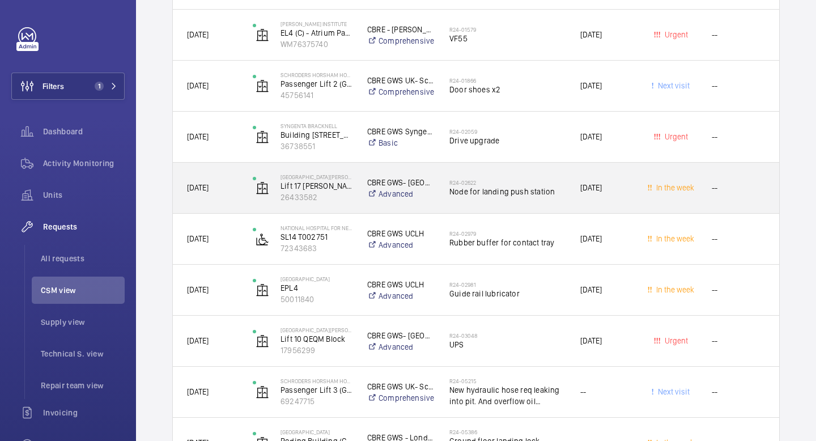
scroll to position [2790, 0]
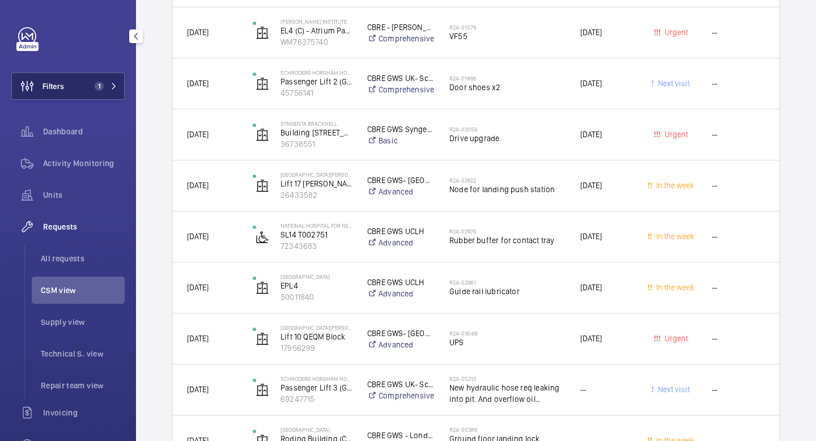
click at [110, 93] on button "Filters 1" at bounding box center [67, 86] width 113 height 27
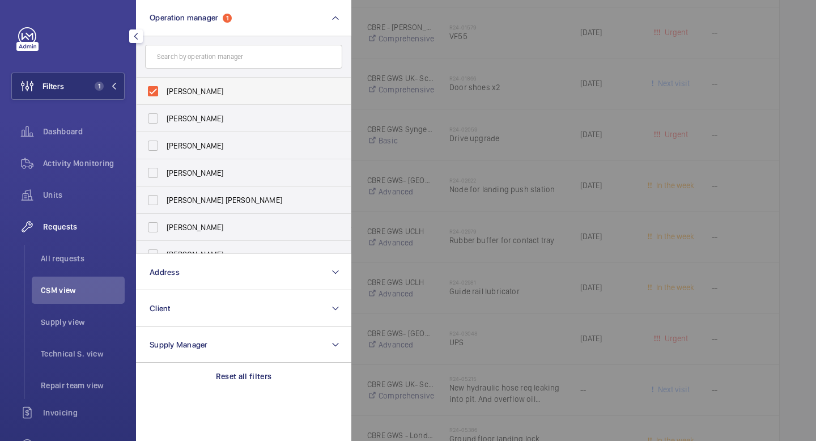
click at [156, 90] on label "[PERSON_NAME]" at bounding box center [235, 91] width 197 height 27
click at [156, 90] on input "[PERSON_NAME]" at bounding box center [153, 91] width 23 height 23
checkbox input "false"
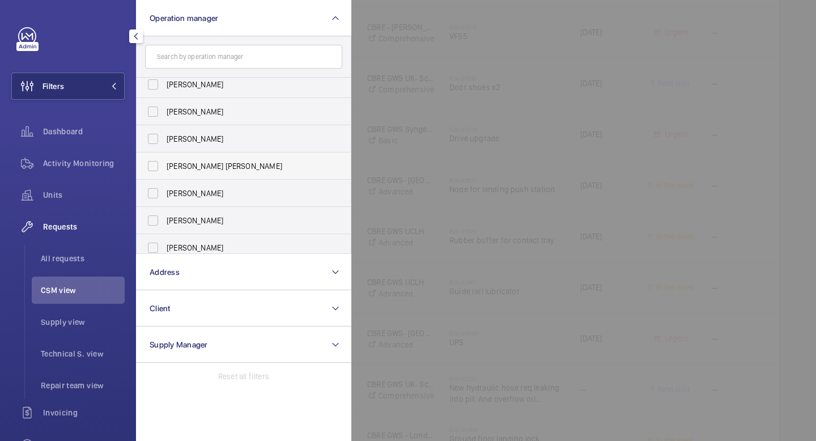
scroll to position [42, 0]
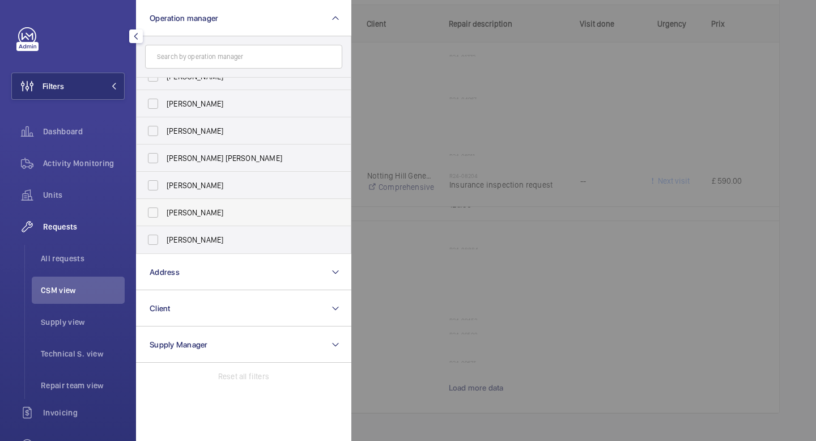
click at [156, 211] on label "[PERSON_NAME]" at bounding box center [235, 212] width 197 height 27
click at [156, 211] on input "[PERSON_NAME]" at bounding box center [153, 212] width 23 height 23
checkbox input "true"
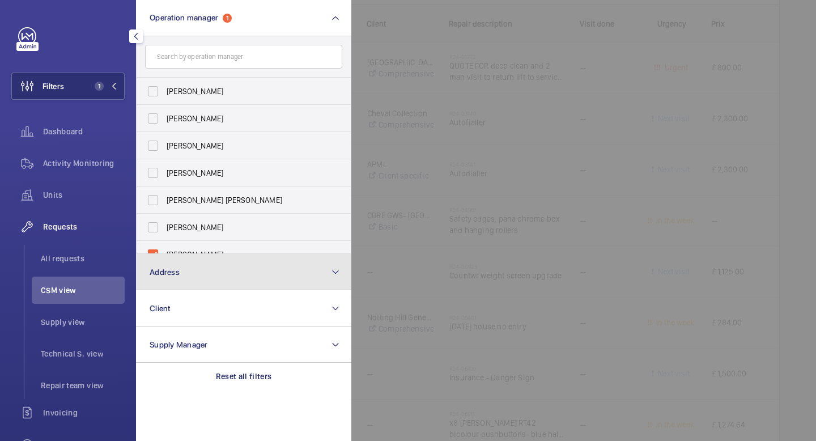
click at [189, 270] on button "Address" at bounding box center [243, 272] width 215 height 36
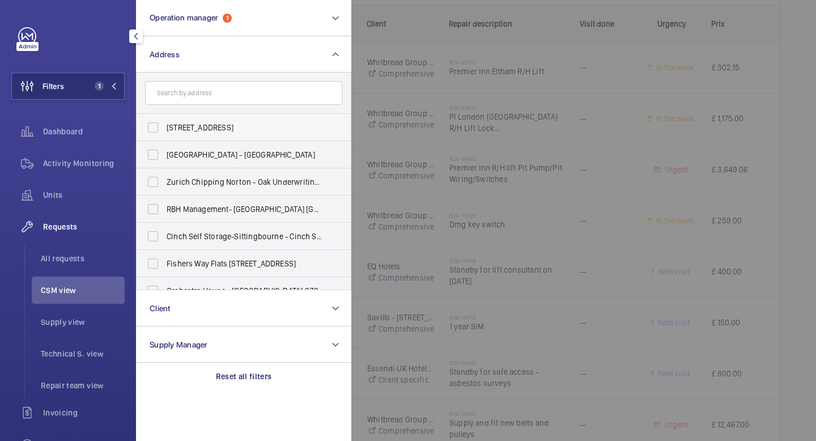
scroll to position [3885, 0]
click at [185, 100] on input "text" at bounding box center [243, 93] width 197 height 24
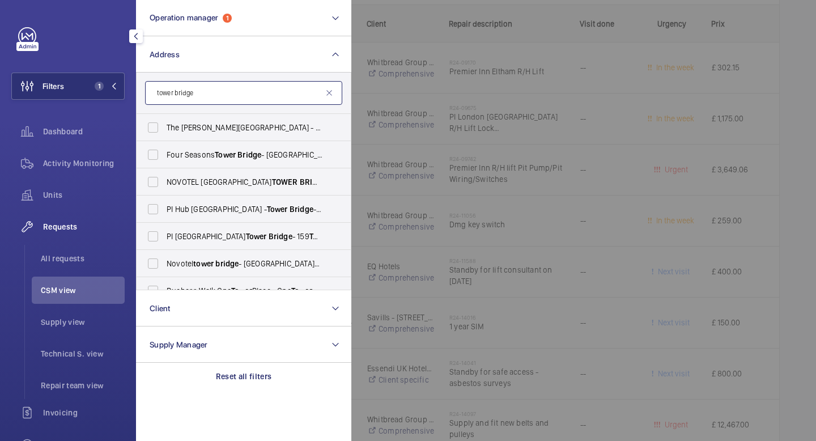
type input "tower bridge"
click at [202, 182] on span "[GEOGRAPHIC_DATA] - H3107, [GEOGRAPHIC_DATA] , [STREET_ADDRESS][PERSON_NAME]" at bounding box center [245, 181] width 156 height 11
click at [164, 182] on input "[GEOGRAPHIC_DATA] - H3107, [GEOGRAPHIC_DATA] , [STREET_ADDRESS][PERSON_NAME]" at bounding box center [153, 181] width 23 height 23
checkbox input "true"
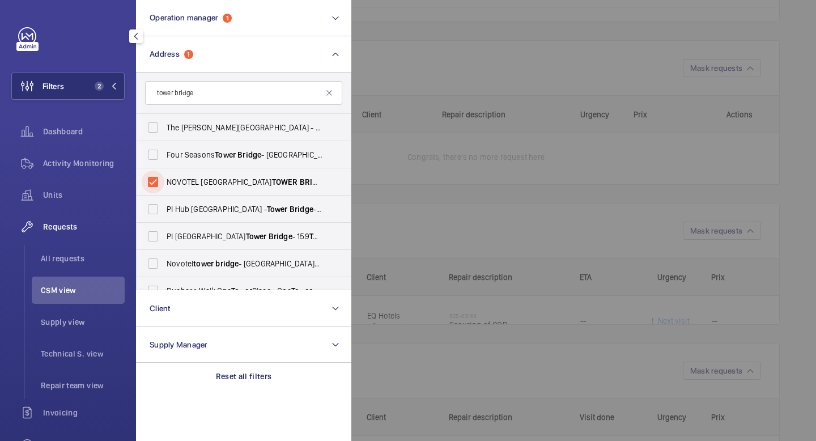
scroll to position [662, 0]
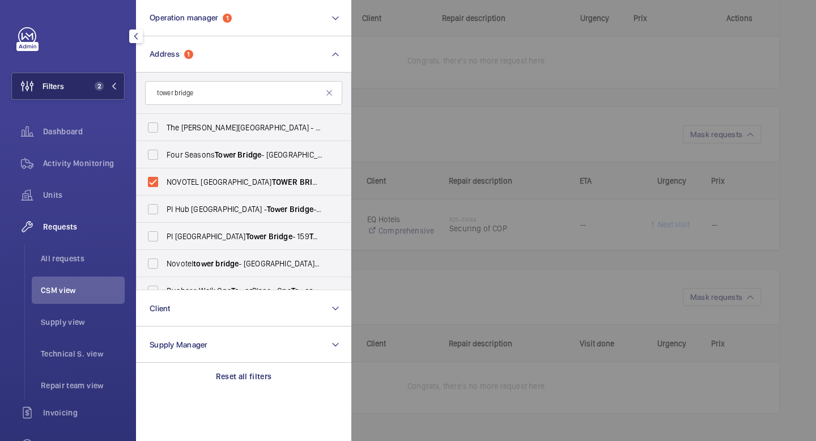
click at [120, 85] on button "Filters 2" at bounding box center [67, 86] width 113 height 27
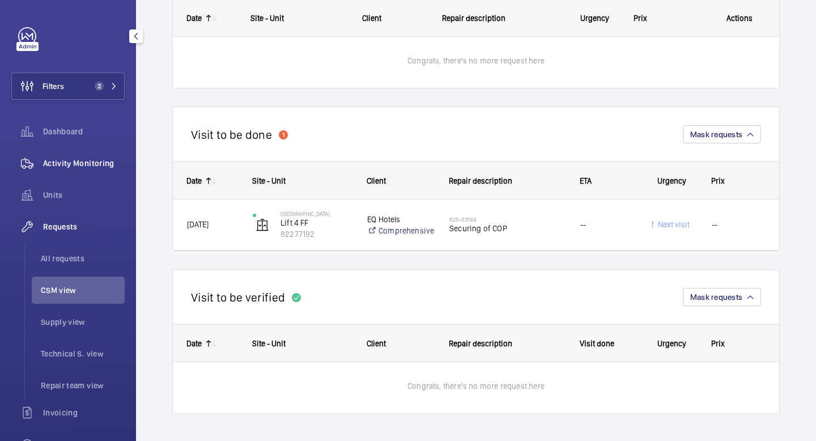
click at [76, 159] on span "Activity Monitoring" at bounding box center [84, 162] width 82 height 11
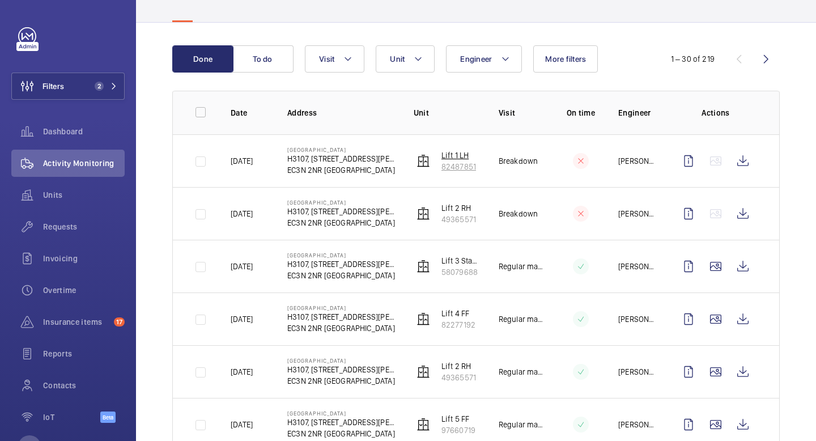
scroll to position [87, 0]
click at [64, 200] on span "Units" at bounding box center [84, 194] width 82 height 11
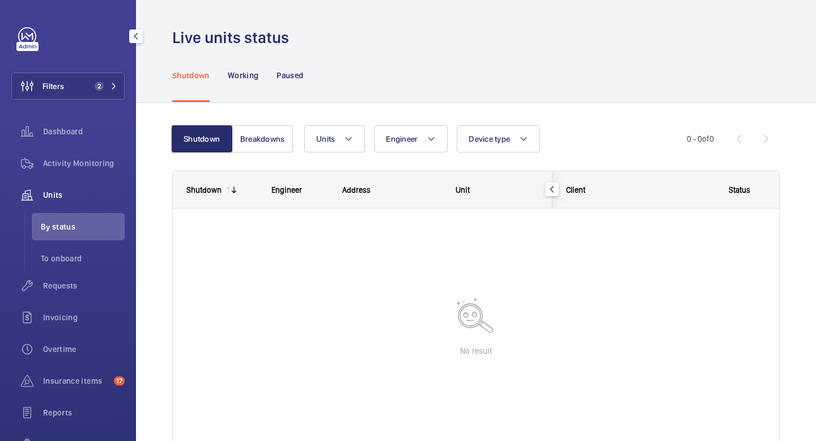
click at [64, 197] on span "Units" at bounding box center [84, 194] width 82 height 11
click at [69, 168] on span "Activity Monitoring" at bounding box center [84, 162] width 82 height 11
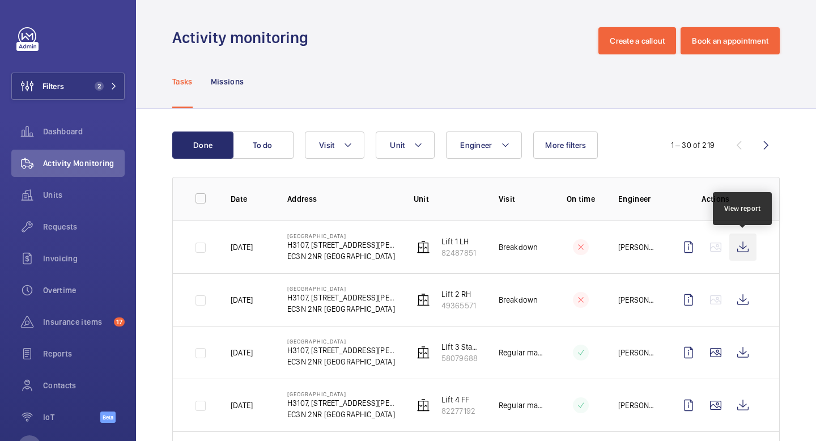
click at [741, 248] on wm-front-icon-button at bounding box center [742, 246] width 27 height 27
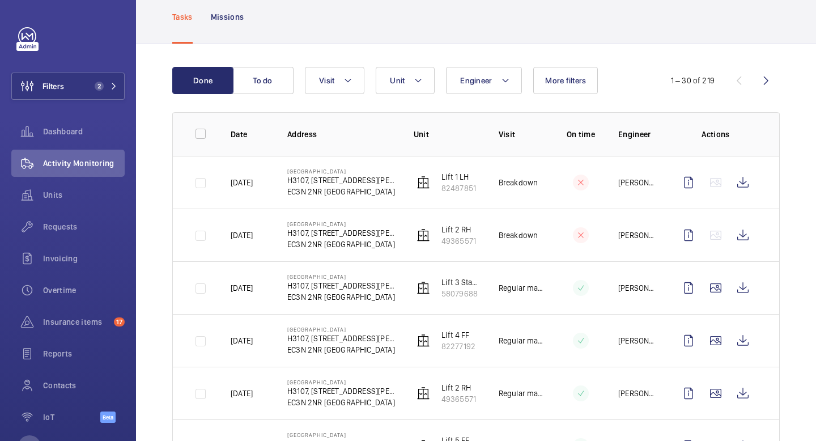
scroll to position [70, 0]
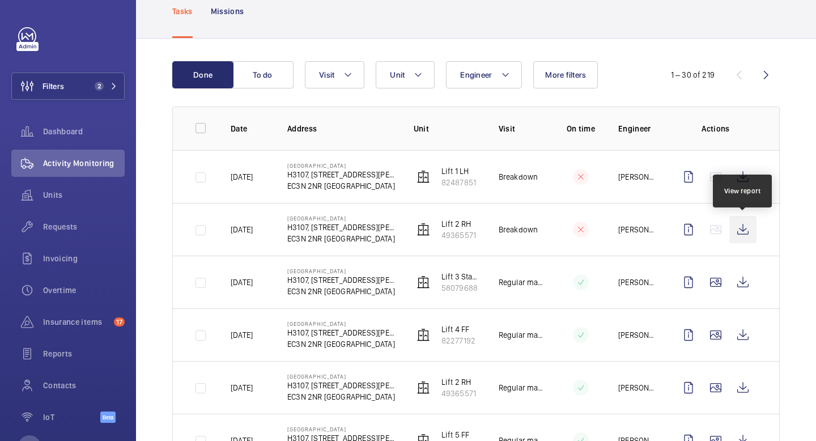
click at [746, 235] on wm-front-icon-button at bounding box center [742, 229] width 27 height 27
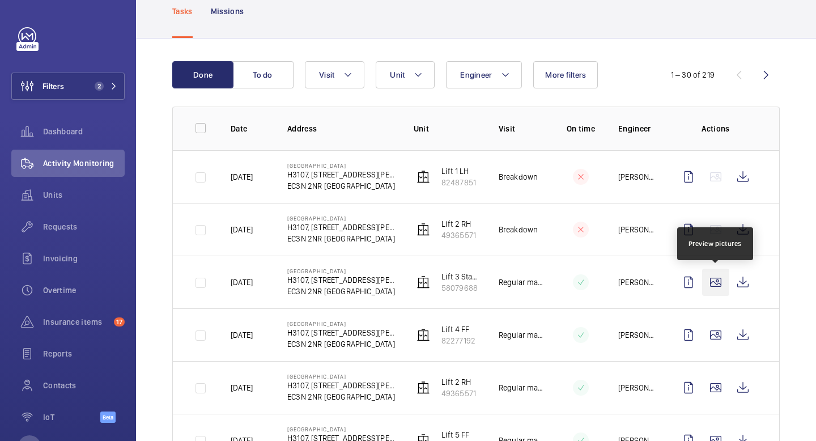
click at [723, 281] on wm-front-icon-button at bounding box center [715, 281] width 27 height 27
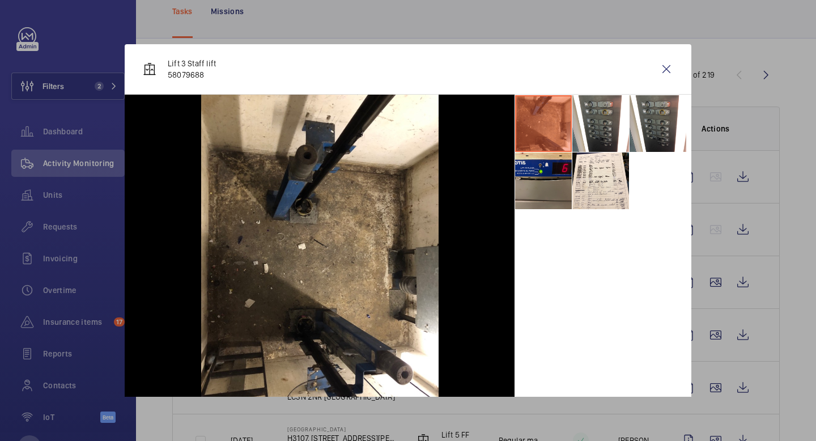
click at [543, 186] on li at bounding box center [543, 180] width 57 height 57
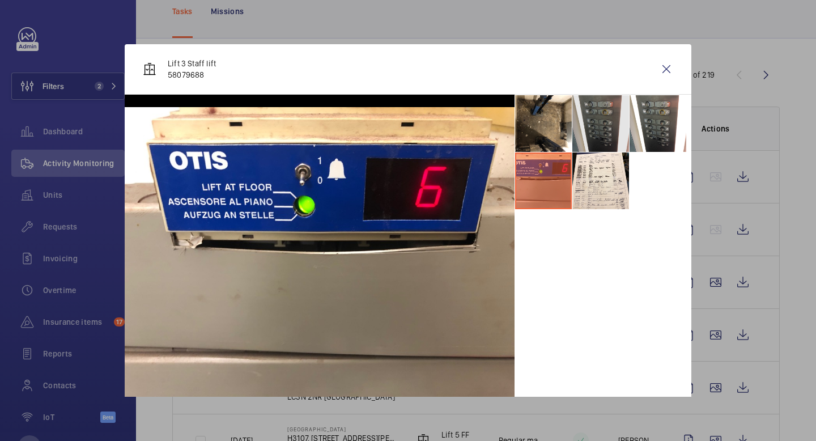
click at [603, 124] on li at bounding box center [600, 123] width 57 height 57
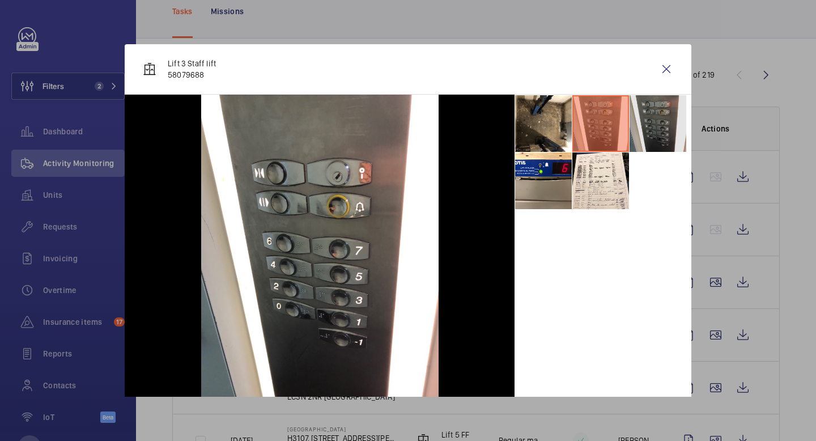
click at [652, 124] on li at bounding box center [657, 123] width 57 height 57
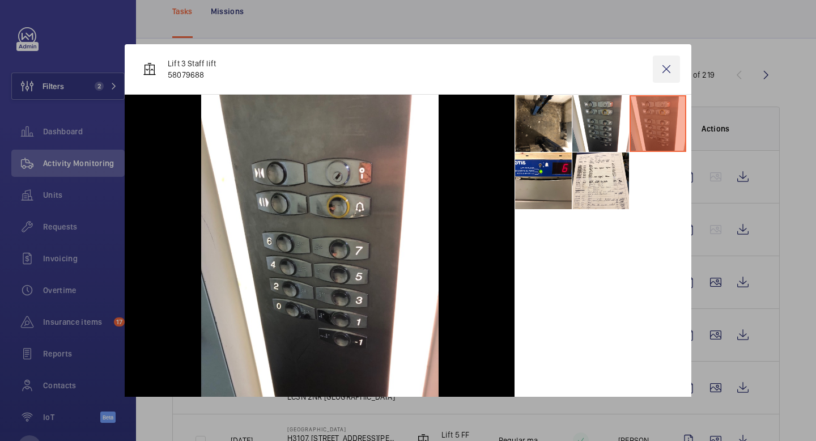
click at [668, 74] on wm-front-icon-button at bounding box center [666, 69] width 27 height 27
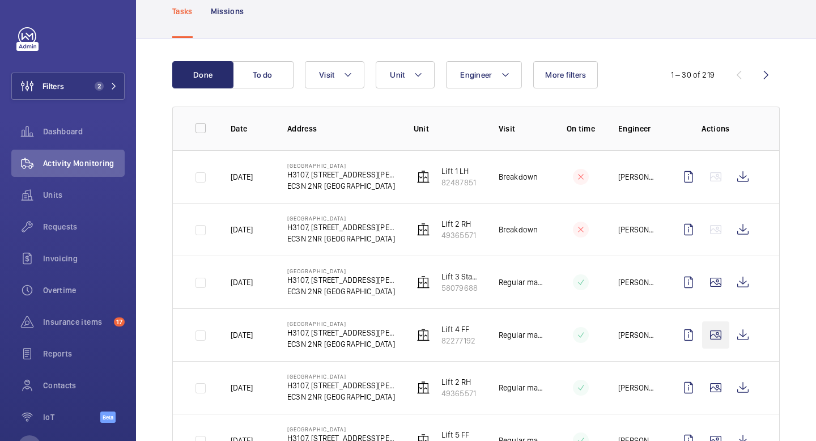
click at [714, 321] on wm-front-icon-button at bounding box center [715, 334] width 27 height 27
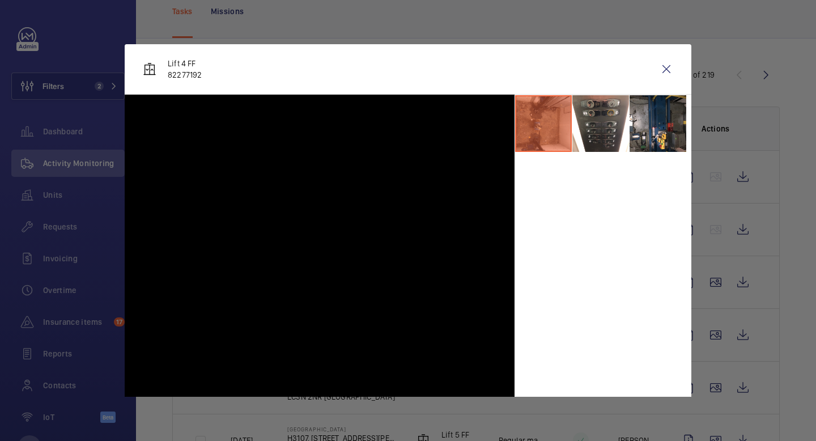
scroll to position [215, 0]
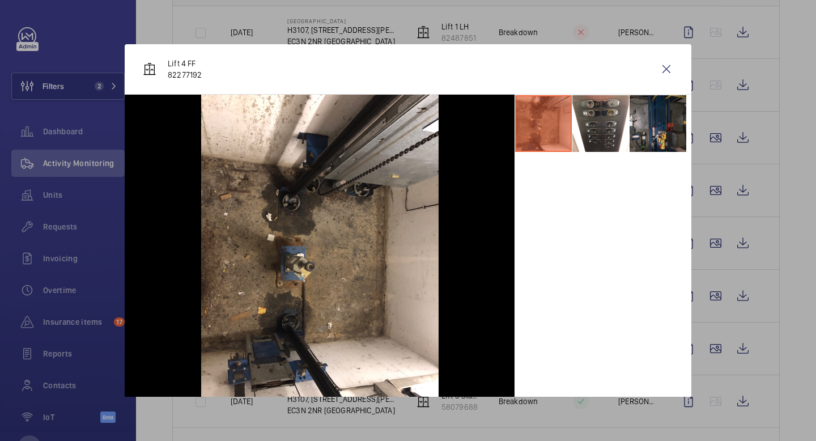
click at [663, 145] on li at bounding box center [657, 123] width 57 height 57
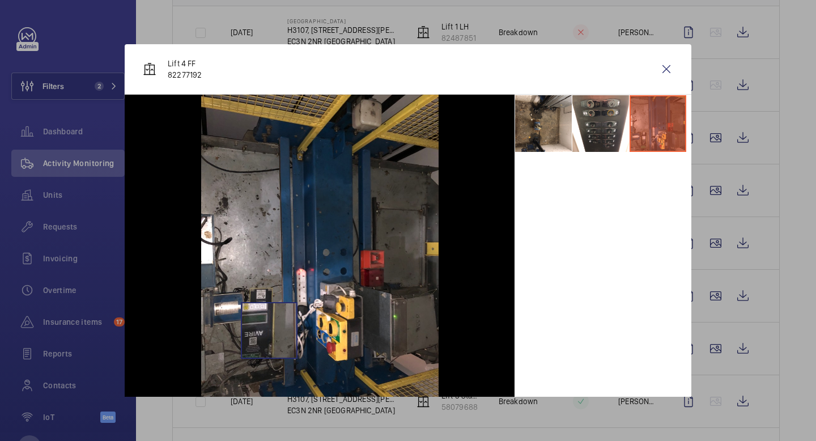
click at [268, 330] on img at bounding box center [319, 253] width 237 height 317
click at [667, 68] on wm-front-icon-button at bounding box center [666, 69] width 27 height 27
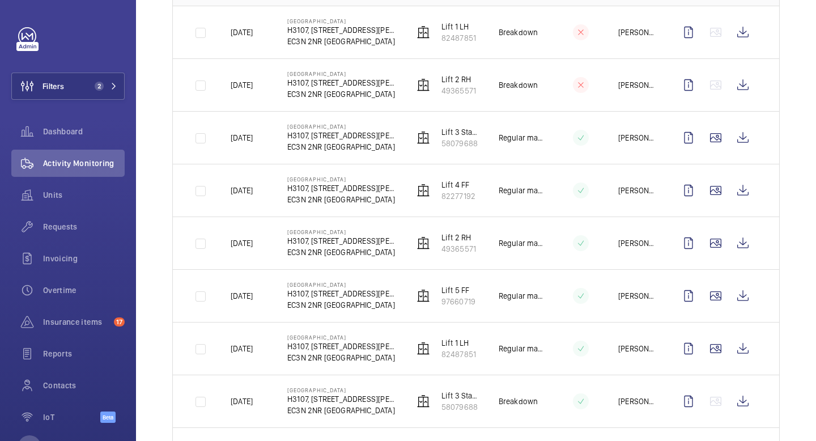
scroll to position [0, 0]
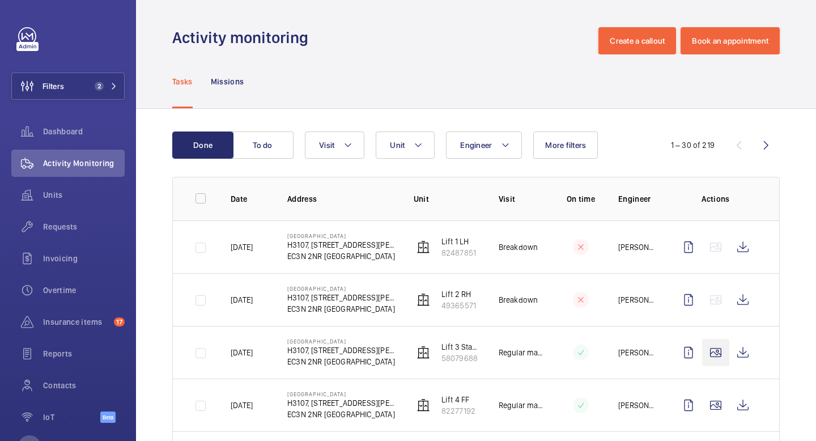
click at [708, 299] on wm-front-icon-button at bounding box center [715, 299] width 27 height 27
click at [717, 352] on wm-front-icon-button at bounding box center [715, 352] width 27 height 27
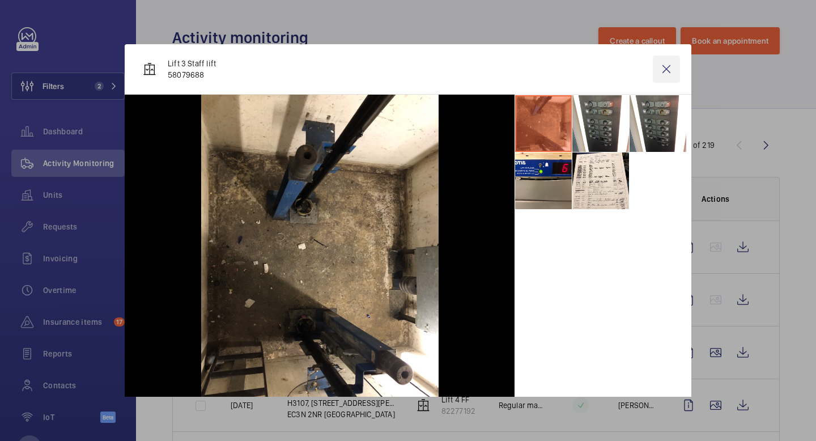
click at [668, 67] on wm-front-icon-button at bounding box center [666, 69] width 27 height 27
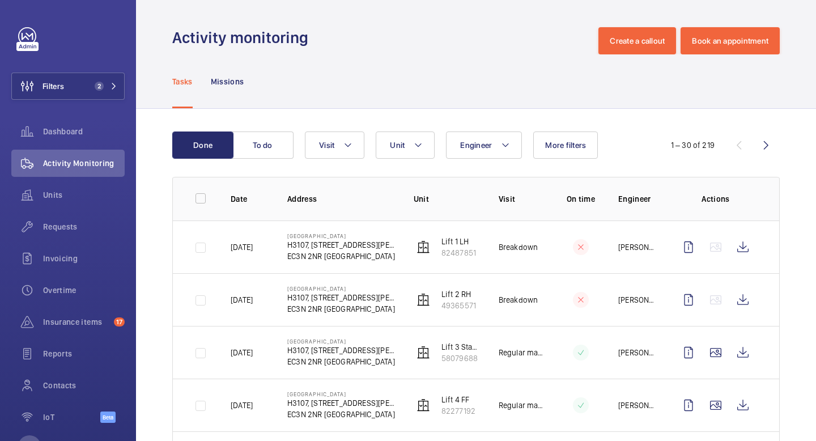
click at [715, 378] on td at bounding box center [717, 404] width 122 height 53
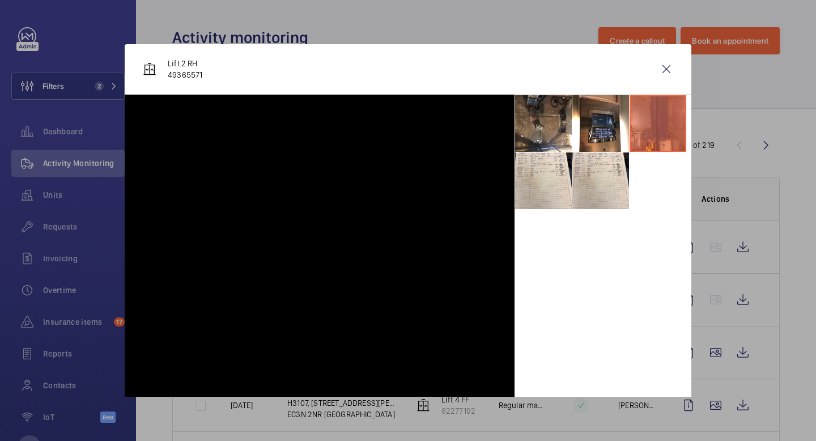
scroll to position [290, 0]
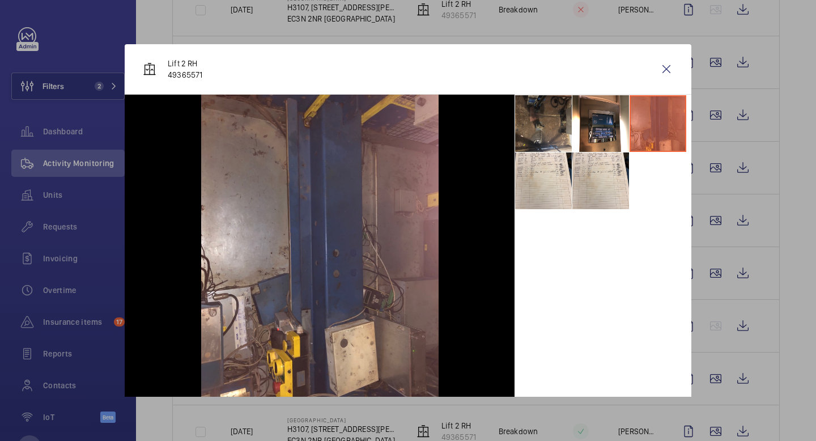
click at [545, 118] on li at bounding box center [543, 123] width 57 height 57
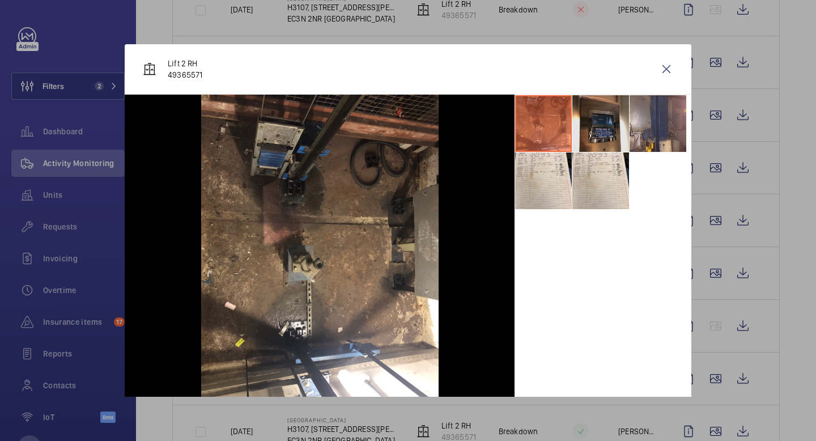
click at [598, 123] on li at bounding box center [600, 123] width 57 height 57
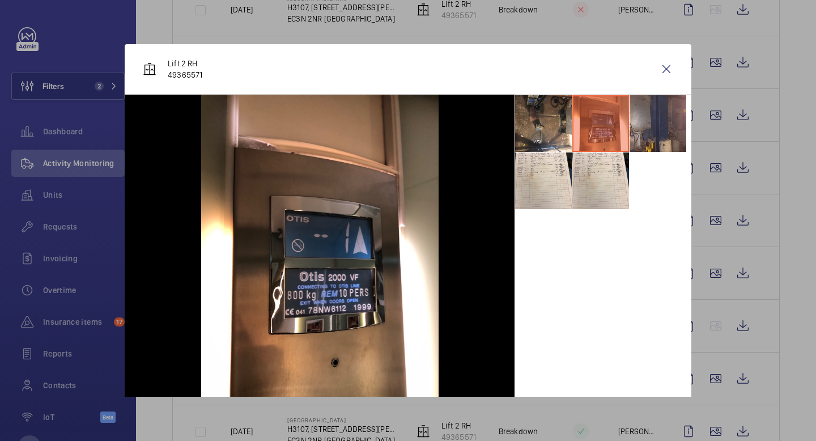
click at [655, 126] on li at bounding box center [657, 123] width 57 height 57
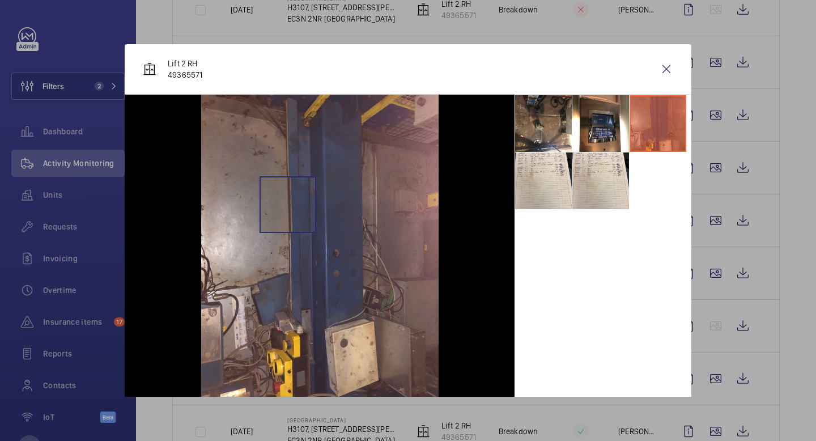
scroll to position [15, 0]
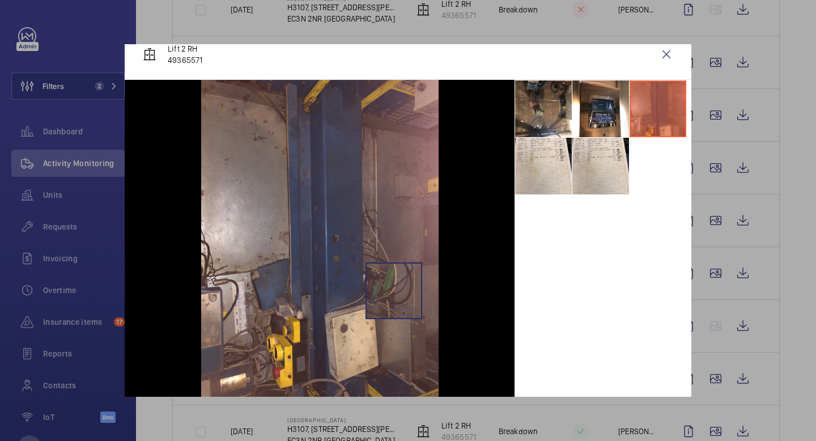
click at [391, 290] on img at bounding box center [319, 238] width 237 height 317
click at [667, 53] on wm-front-icon-button at bounding box center [666, 54] width 27 height 27
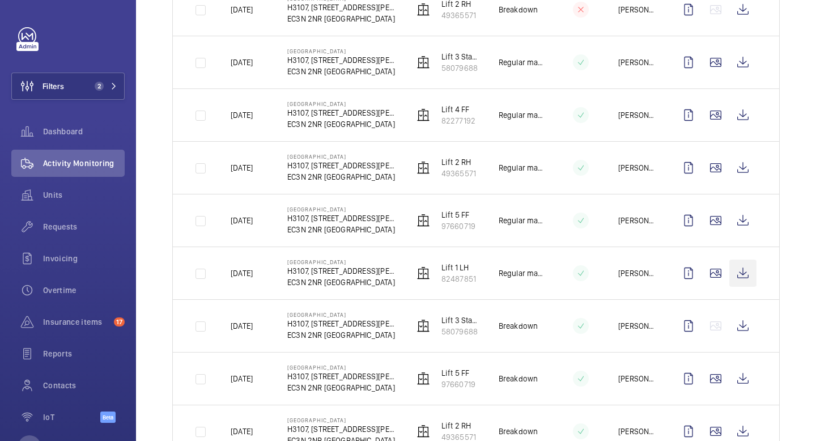
click at [719, 275] on wm-front-icon-button at bounding box center [715, 272] width 27 height 27
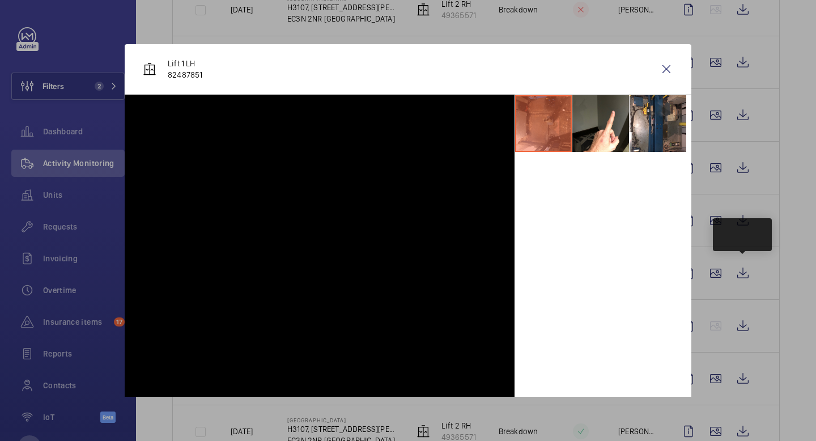
click at [653, 108] on td "[PERSON_NAME]" at bounding box center [628, 114] width 57 height 53
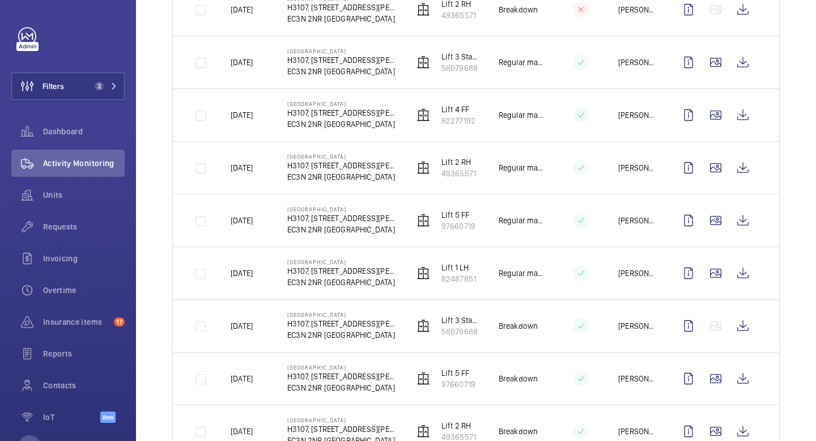
click at [663, 106] on td at bounding box center [717, 114] width 122 height 53
click at [561, 135] on td at bounding box center [571, 114] width 57 height 53
click at [718, 274] on wm-front-icon-button at bounding box center [715, 272] width 27 height 27
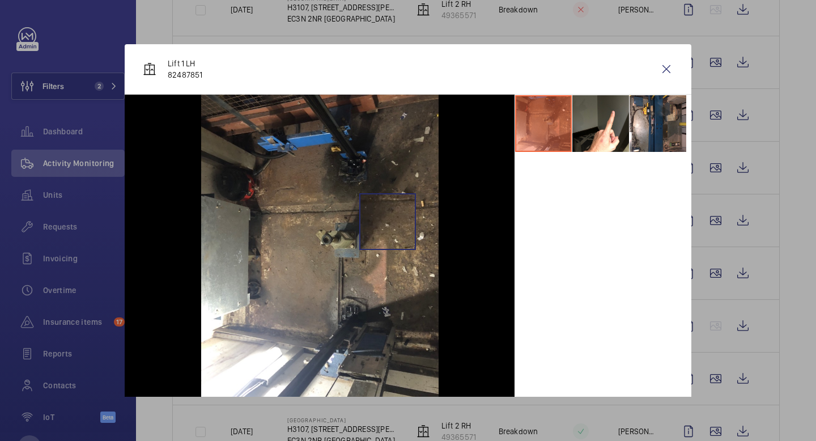
click at [387, 221] on img at bounding box center [319, 253] width 237 height 317
click at [595, 131] on li at bounding box center [600, 123] width 57 height 57
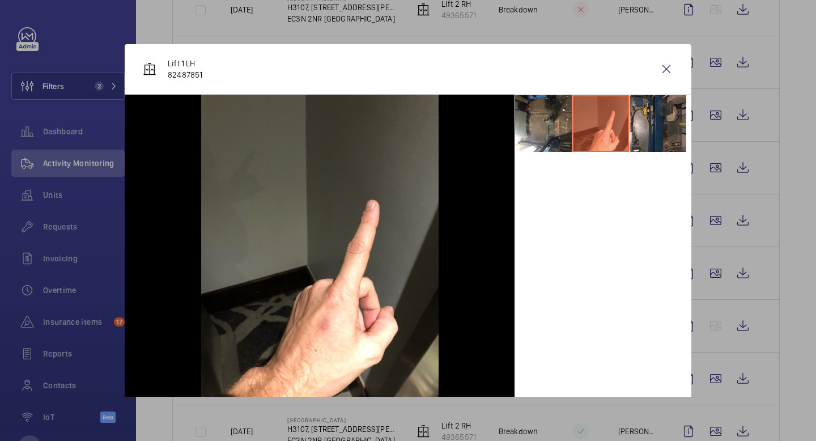
click at [670, 125] on li at bounding box center [657, 123] width 57 height 57
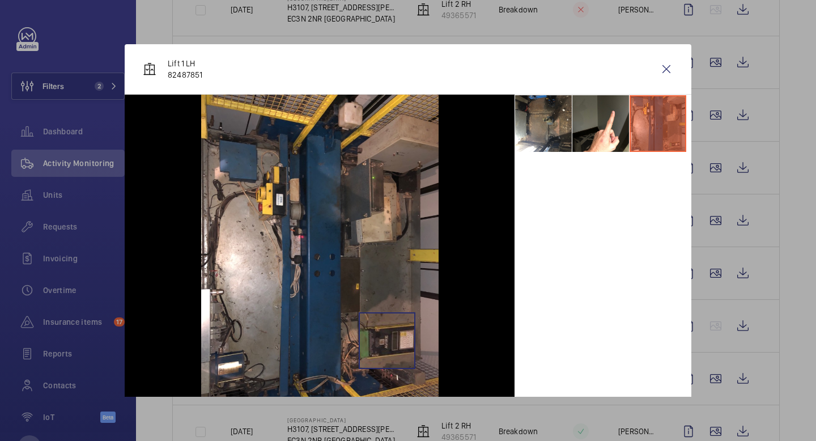
click at [386, 340] on img at bounding box center [319, 253] width 237 height 317
click at [669, 69] on wm-front-icon-button at bounding box center [666, 69] width 27 height 27
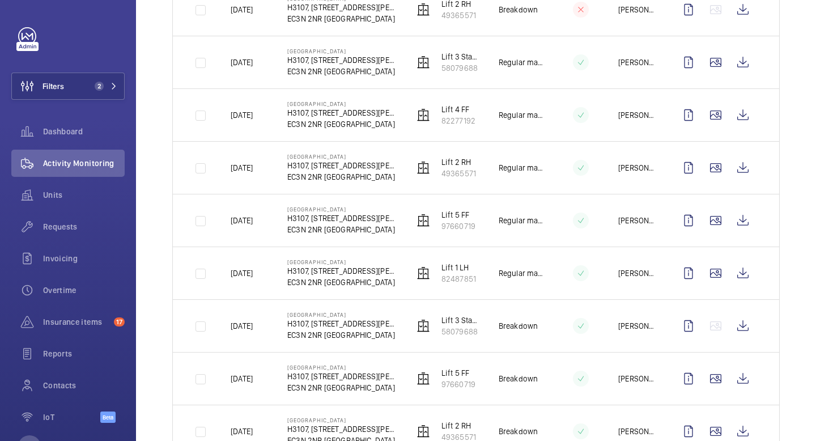
click at [112, 76] on button "Filters 2" at bounding box center [67, 86] width 113 height 27
click at [114, 89] on mat-icon at bounding box center [113, 86] width 7 height 7
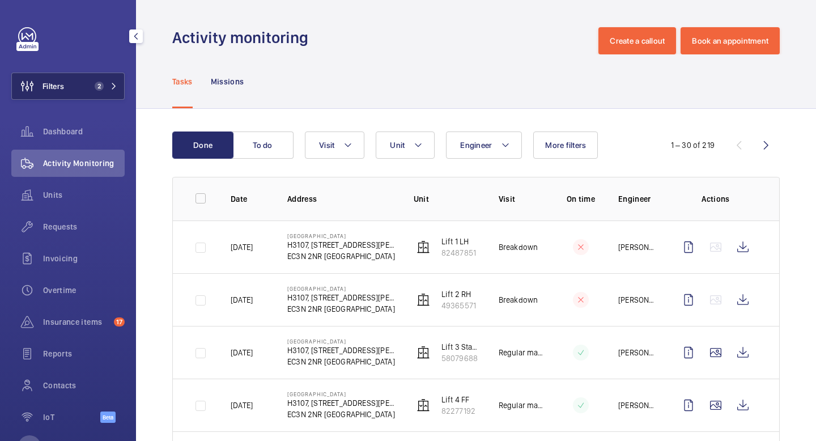
click at [107, 83] on span "2" at bounding box center [103, 86] width 27 height 9
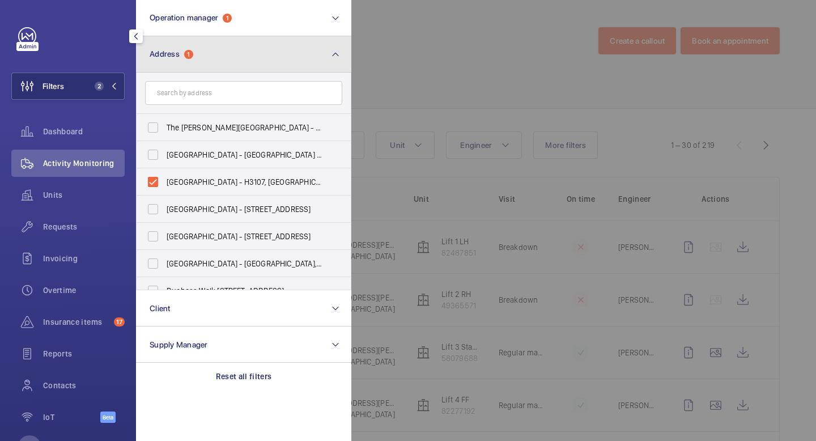
click at [306, 59] on button "Address 1" at bounding box center [243, 54] width 215 height 36
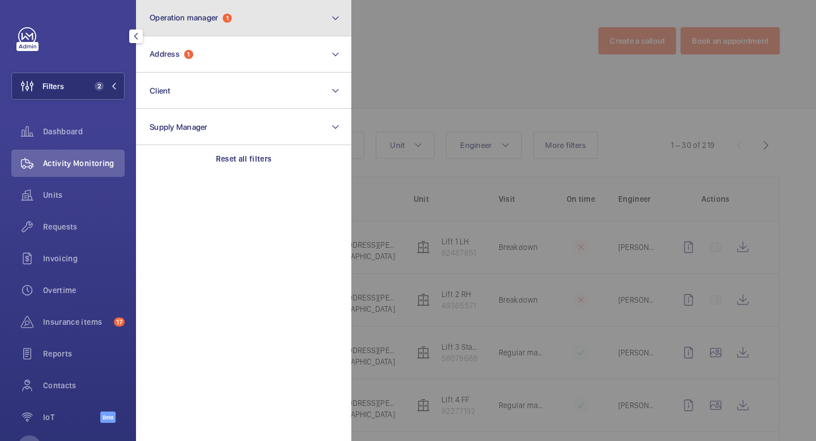
click at [339, 25] on button "Operation manager 1" at bounding box center [243, 18] width 215 height 36
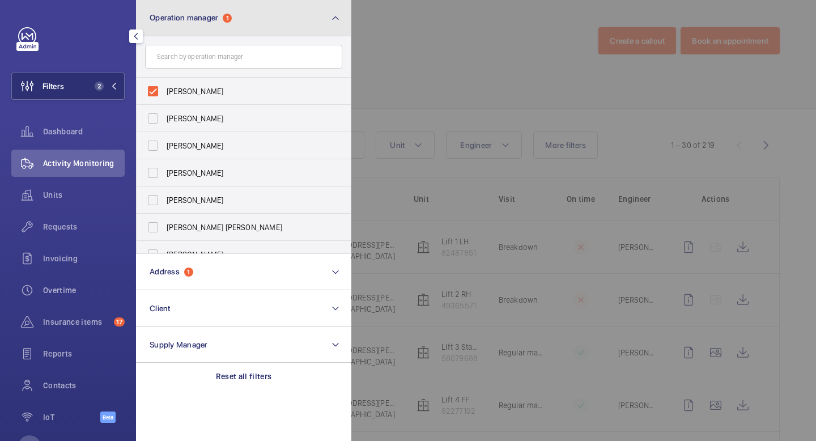
click at [337, 21] on mat-icon at bounding box center [335, 18] width 9 height 14
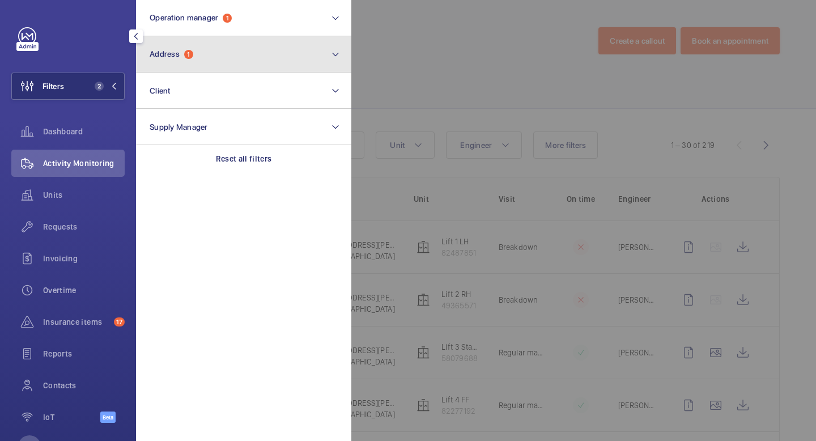
click at [335, 54] on mat-icon at bounding box center [335, 55] width 9 height 14
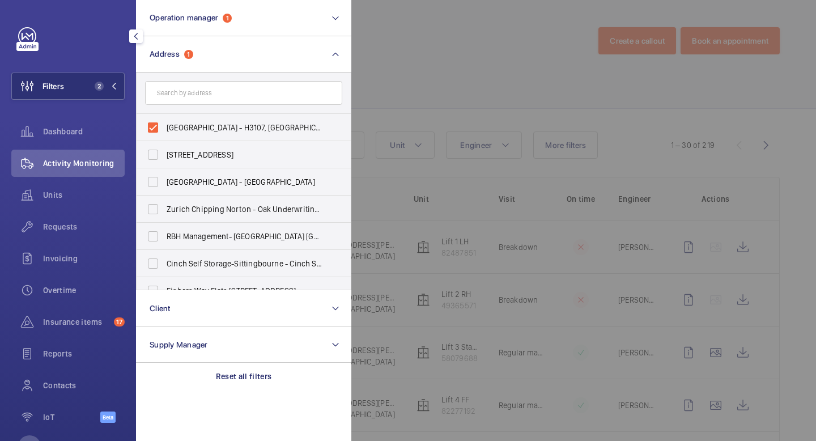
click at [137, 35] on mat-icon "button" at bounding box center [136, 36] width 14 height 9
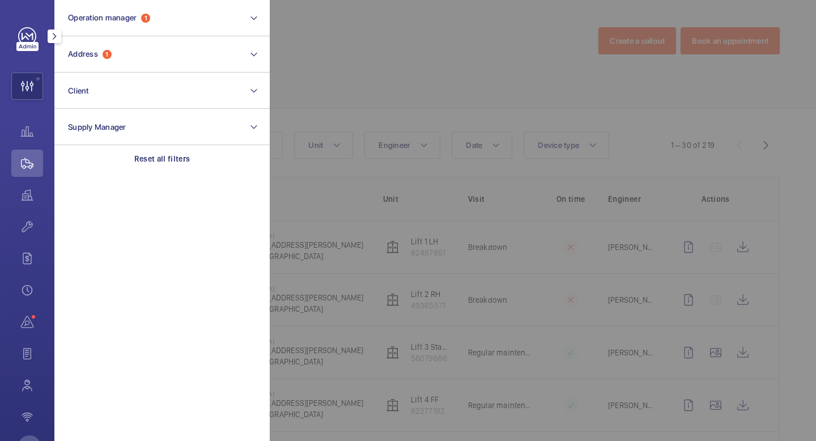
click at [54, 35] on mat-icon "button" at bounding box center [55, 36] width 14 height 9
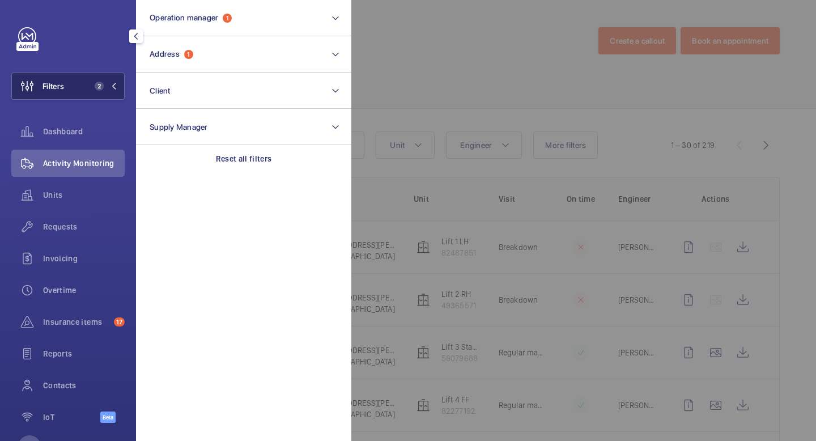
click at [117, 88] on button "Filters 2" at bounding box center [67, 86] width 113 height 27
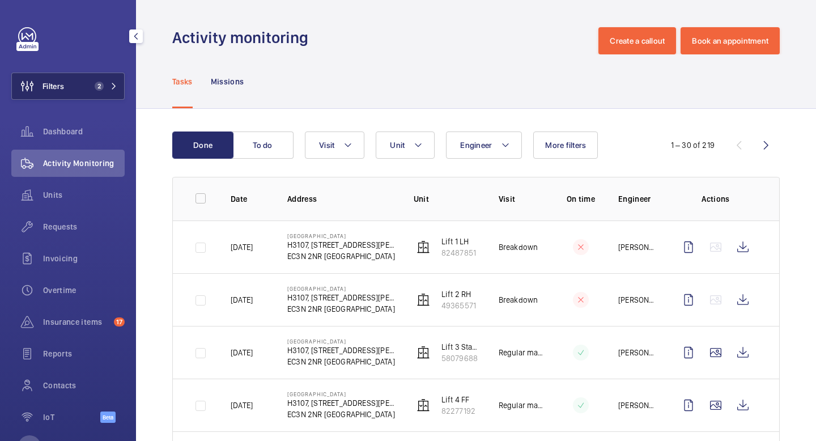
click at [117, 88] on button "Filters 2" at bounding box center [67, 86] width 113 height 27
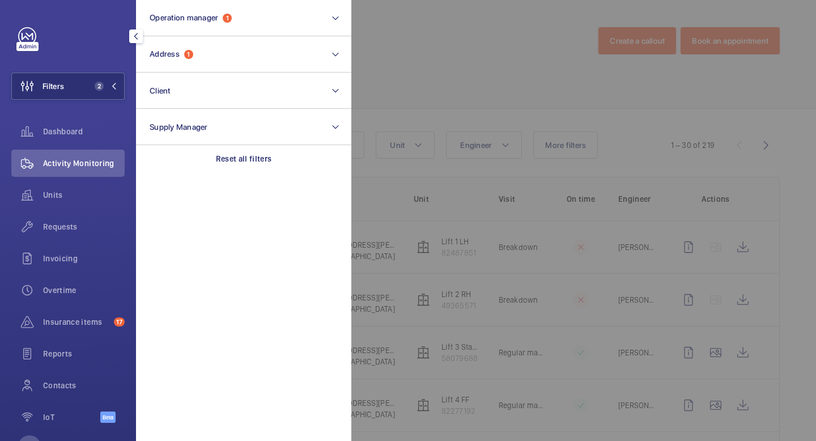
click at [420, 67] on div at bounding box center [759, 220] width 816 height 441
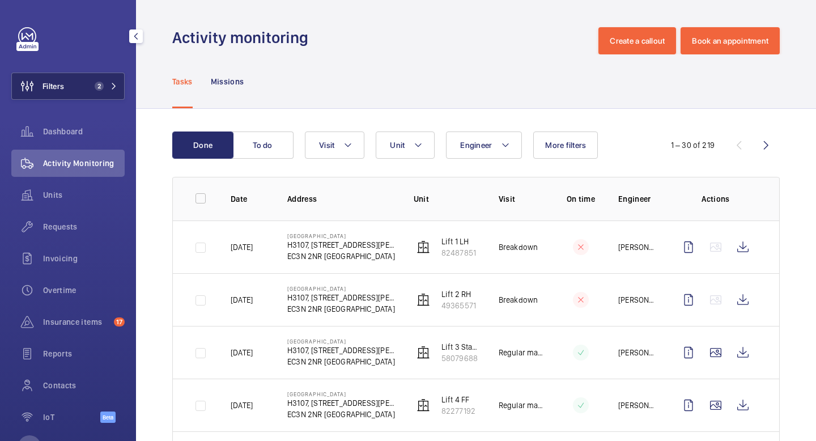
click at [105, 82] on span "2" at bounding box center [103, 86] width 27 height 9
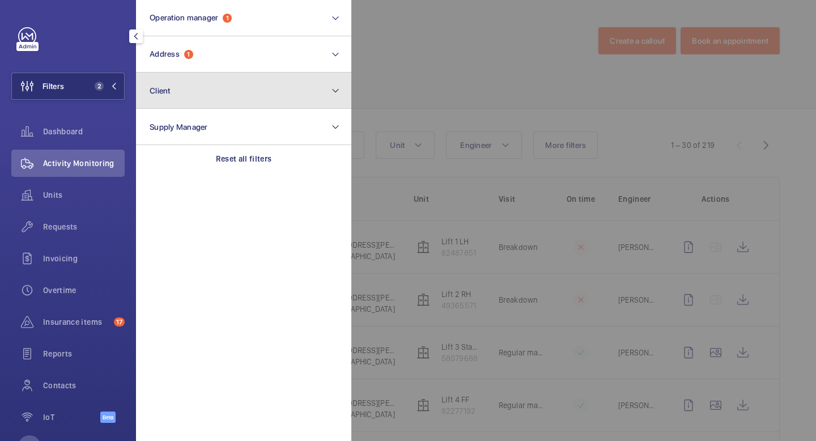
click at [290, 93] on button "Client" at bounding box center [243, 91] width 215 height 36
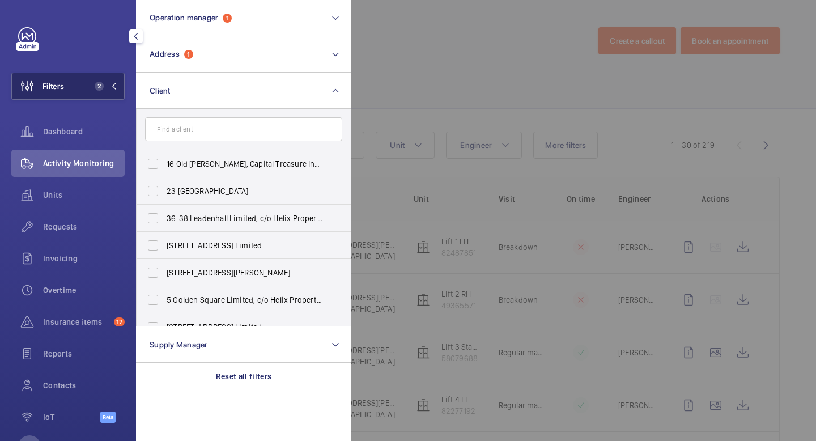
click at [116, 87] on mat-icon at bounding box center [113, 86] width 7 height 7
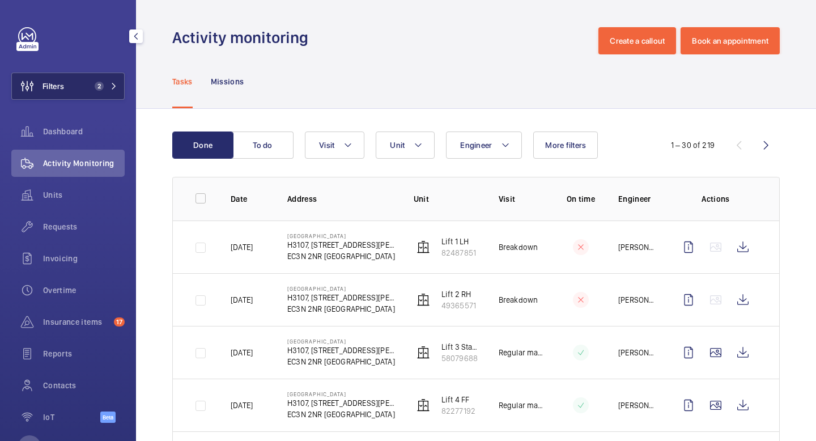
click at [113, 92] on button "Filters 2" at bounding box center [67, 86] width 113 height 27
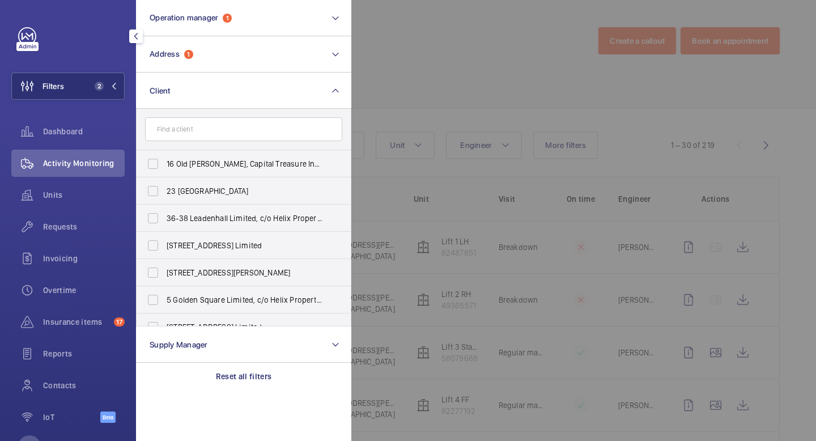
click at [139, 35] on mat-icon "button" at bounding box center [136, 36] width 14 height 9
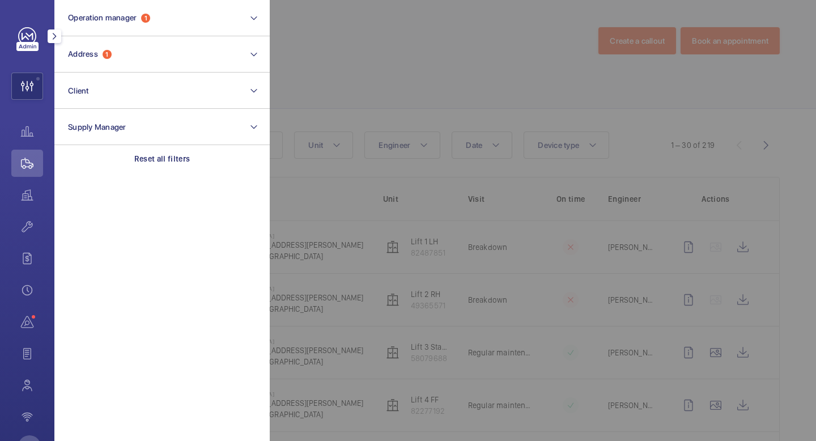
click at [436, 74] on div at bounding box center [678, 220] width 816 height 441
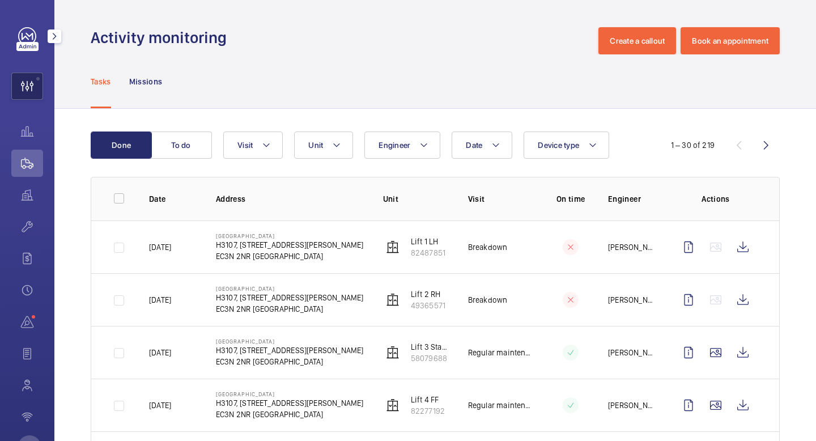
click at [29, 92] on wm-front-icon-button at bounding box center [27, 86] width 31 height 27
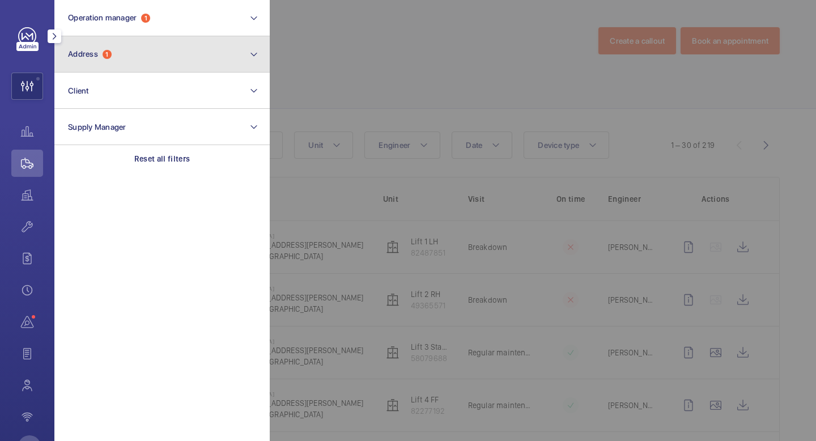
click at [203, 56] on button "Address 1" at bounding box center [161, 54] width 215 height 36
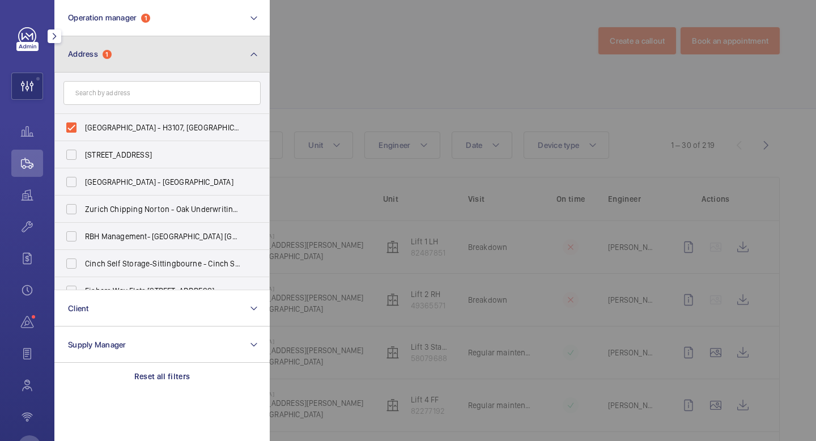
click at [245, 56] on button "Address 1" at bounding box center [161, 54] width 215 height 36
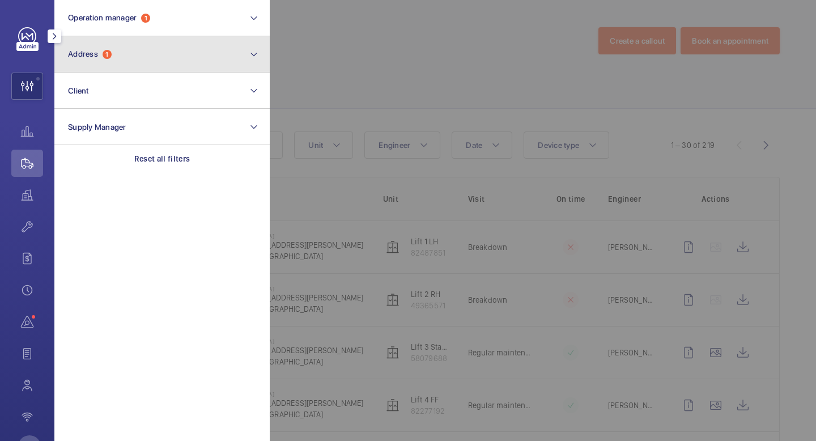
click at [173, 48] on button "Address 1" at bounding box center [161, 54] width 215 height 36
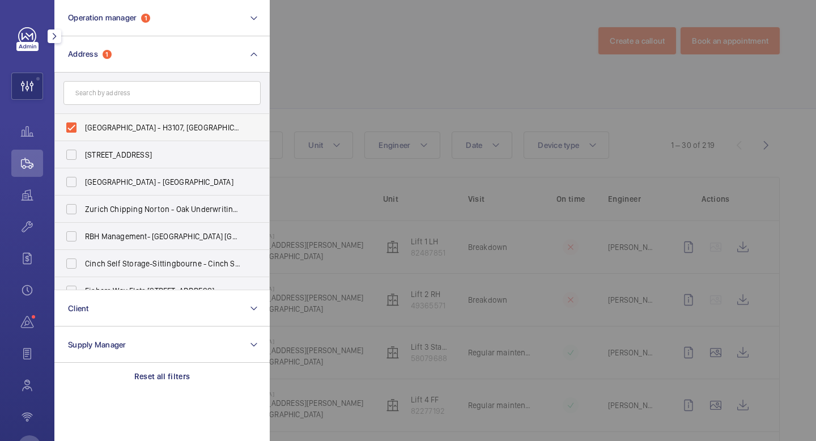
click at [75, 123] on label "[GEOGRAPHIC_DATA] - H3107, [GEOGRAPHIC_DATA], [STREET_ADDRESS][PERSON_NAME]" at bounding box center [153, 127] width 197 height 27
click at [75, 123] on input "[GEOGRAPHIC_DATA] - H3107, [GEOGRAPHIC_DATA], [STREET_ADDRESS][PERSON_NAME]" at bounding box center [71, 127] width 23 height 23
checkbox input "false"
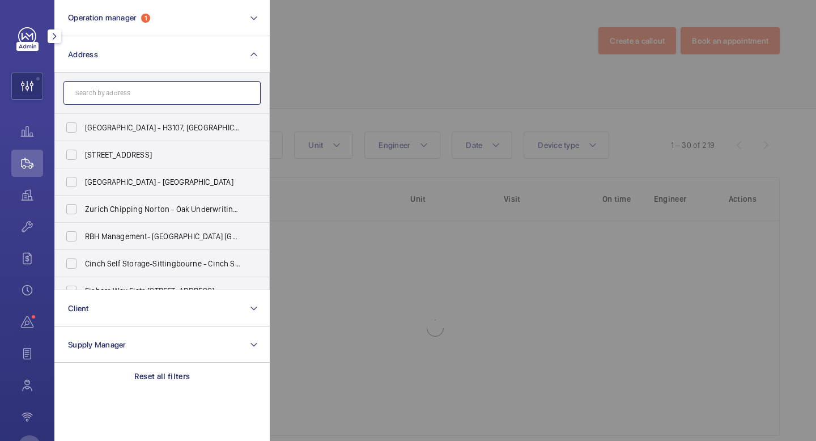
click at [107, 93] on input "text" at bounding box center [161, 93] width 197 height 24
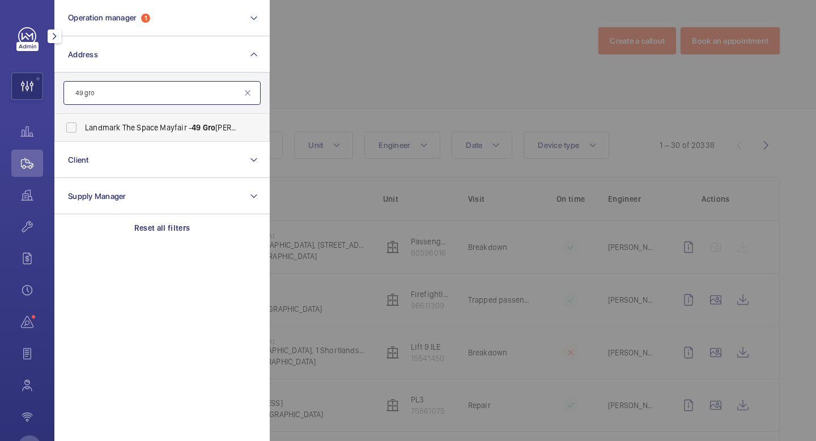
type input "49 gro"
click at [216, 127] on span "Landmark The Space Mayfair - [STREET_ADDRESS]" at bounding box center [163, 127] width 156 height 11
click at [83, 127] on input "Landmark The Space Mayfair - [STREET_ADDRESS]" at bounding box center [71, 127] width 23 height 23
checkbox input "true"
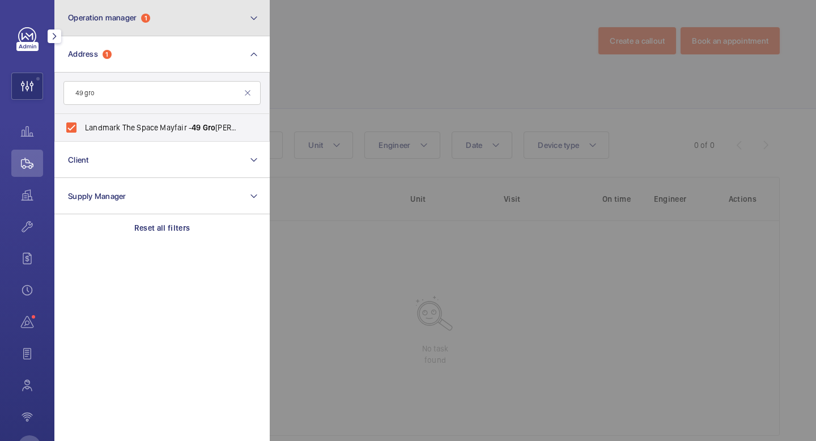
click at [252, 22] on mat-icon at bounding box center [253, 18] width 9 height 14
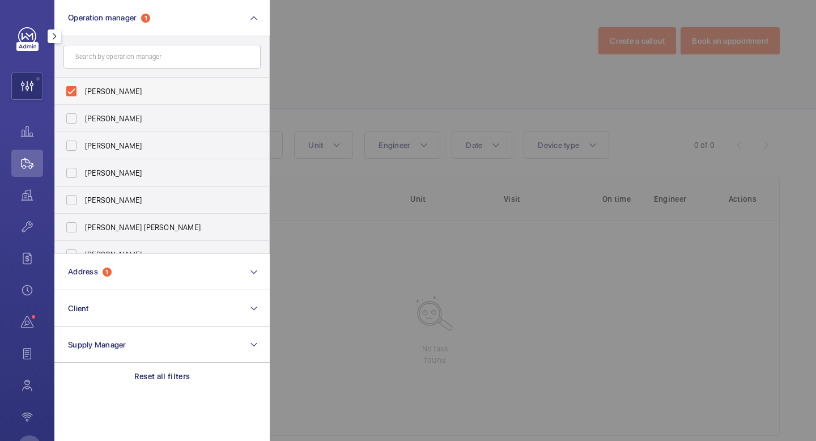
click at [140, 95] on span "[PERSON_NAME]" at bounding box center [163, 91] width 156 height 11
click at [83, 95] on input "[PERSON_NAME]" at bounding box center [71, 91] width 23 height 23
checkbox input "false"
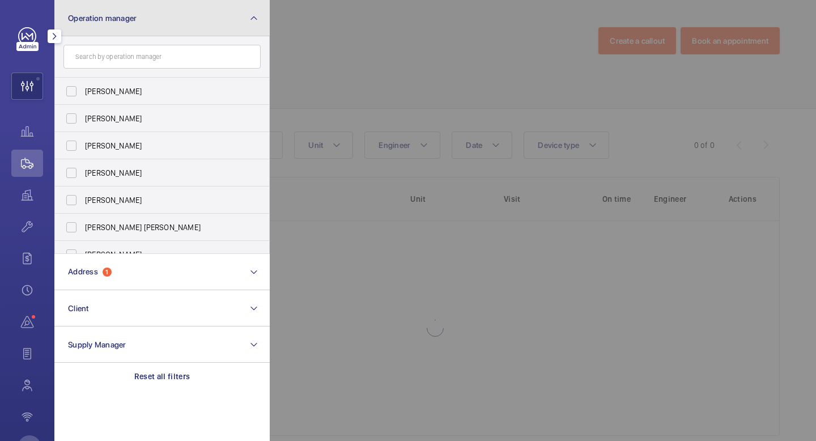
click at [250, 19] on mat-icon at bounding box center [253, 18] width 9 height 14
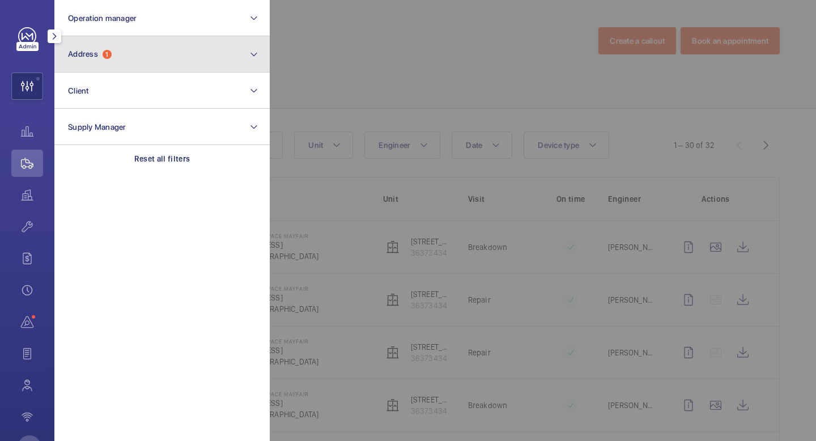
click at [221, 56] on button "Address 1" at bounding box center [161, 54] width 215 height 36
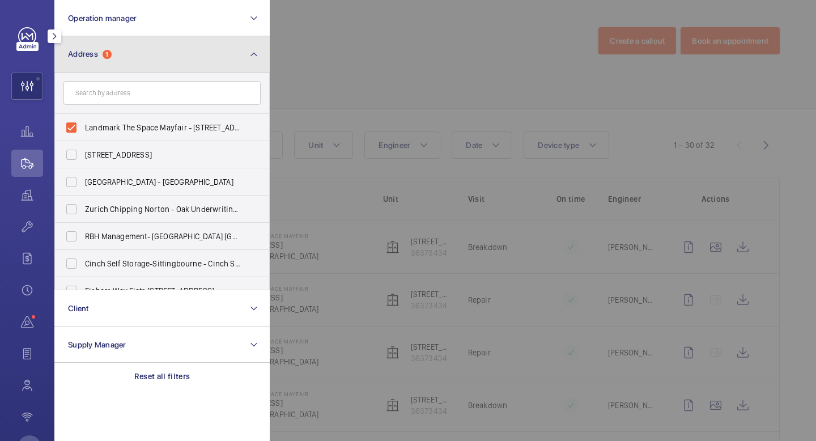
click at [221, 56] on button "Address 1" at bounding box center [161, 54] width 215 height 36
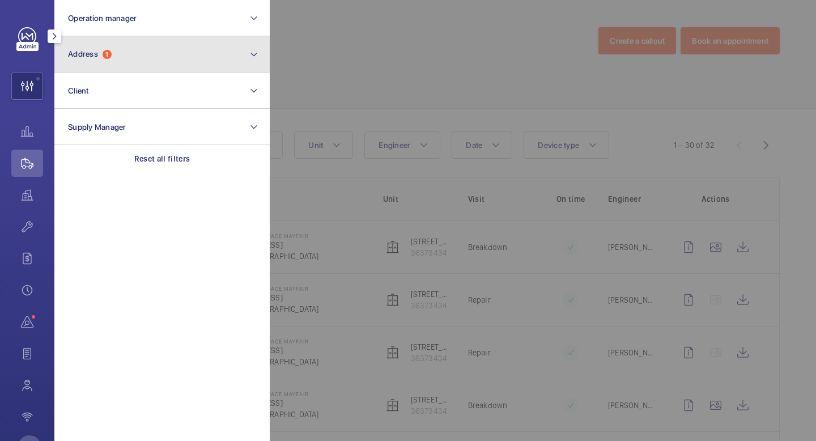
click at [258, 56] on button "Address 1" at bounding box center [161, 54] width 215 height 36
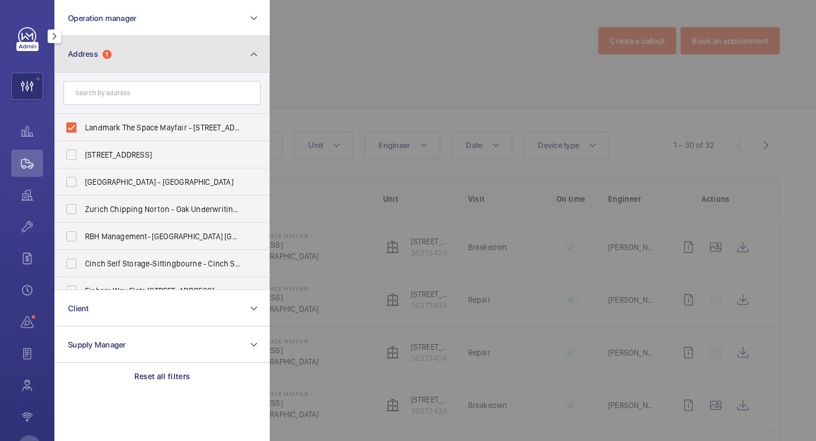
click at [258, 56] on button "Address 1" at bounding box center [161, 54] width 215 height 36
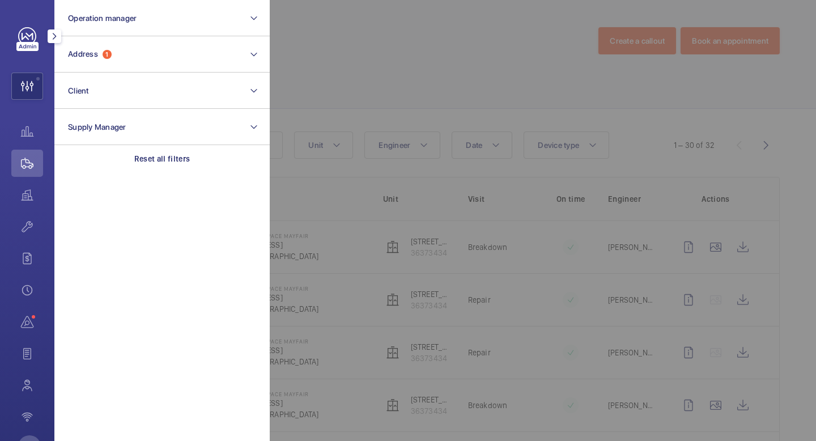
click at [323, 55] on div at bounding box center [678, 220] width 816 height 441
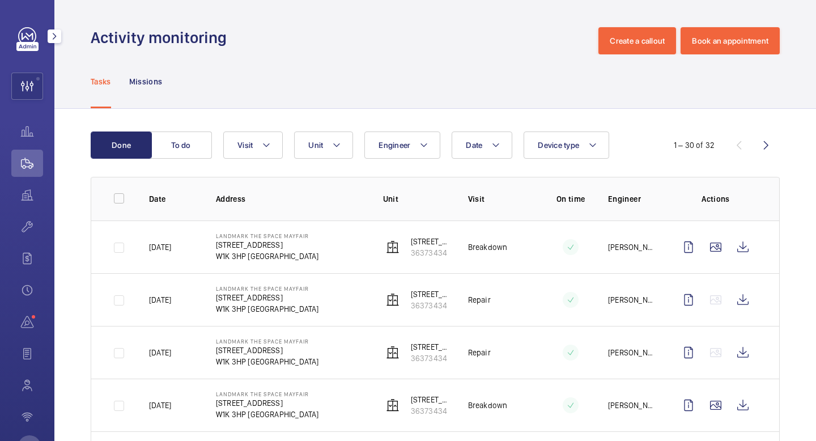
click at [295, 249] on p "[STREET_ADDRESS]" at bounding box center [267, 244] width 103 height 11
click at [720, 248] on wm-front-icon-button at bounding box center [715, 246] width 27 height 27
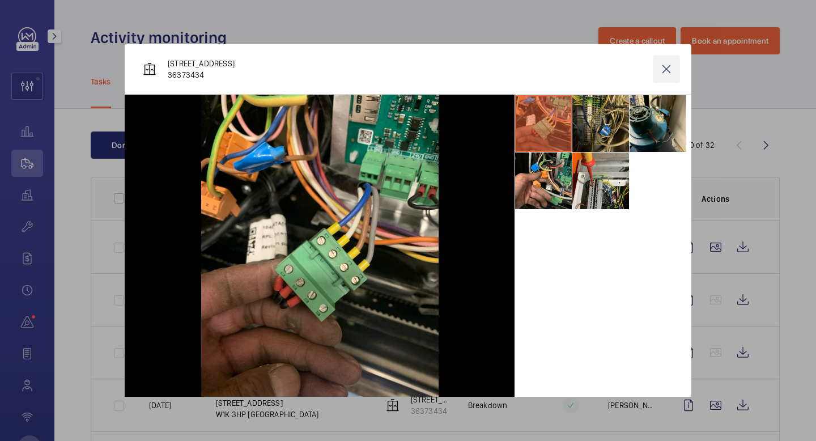
click at [668, 69] on wm-front-icon-button at bounding box center [666, 69] width 27 height 27
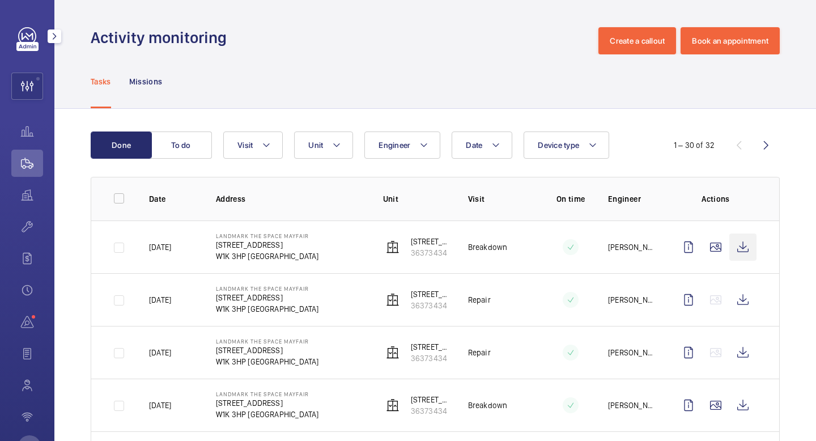
click at [741, 273] on td at bounding box center [717, 299] width 122 height 53
click at [741, 233] on wm-front-icon-button at bounding box center [742, 246] width 27 height 27
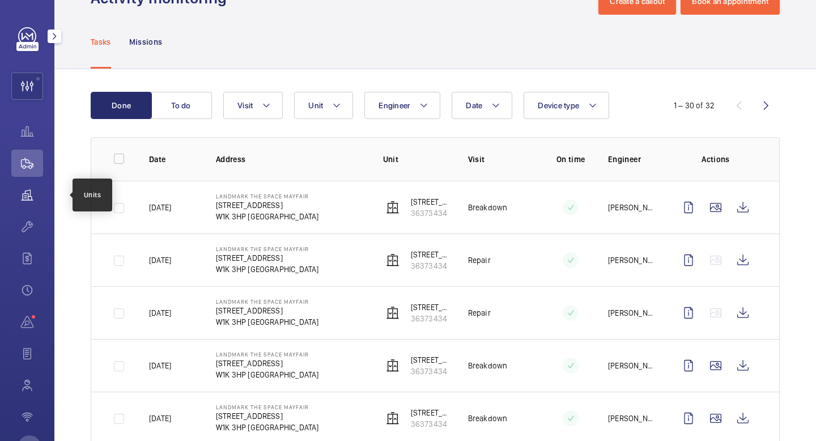
click at [31, 197] on wm-front-icon-button at bounding box center [27, 194] width 32 height 27
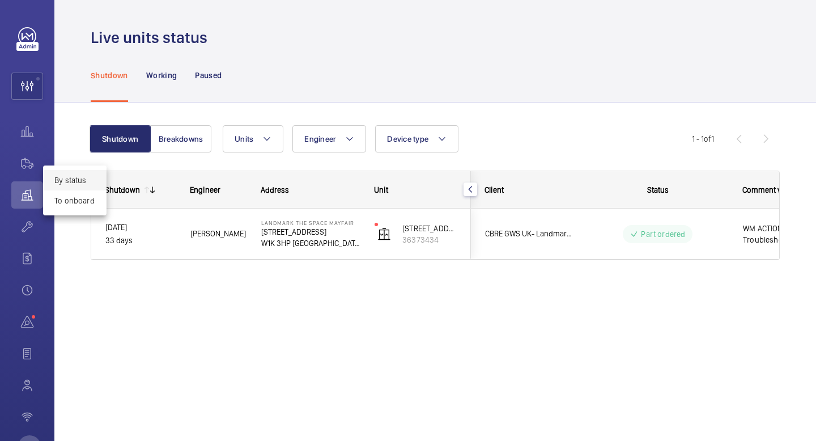
click at [39, 43] on div at bounding box center [408, 220] width 816 height 441
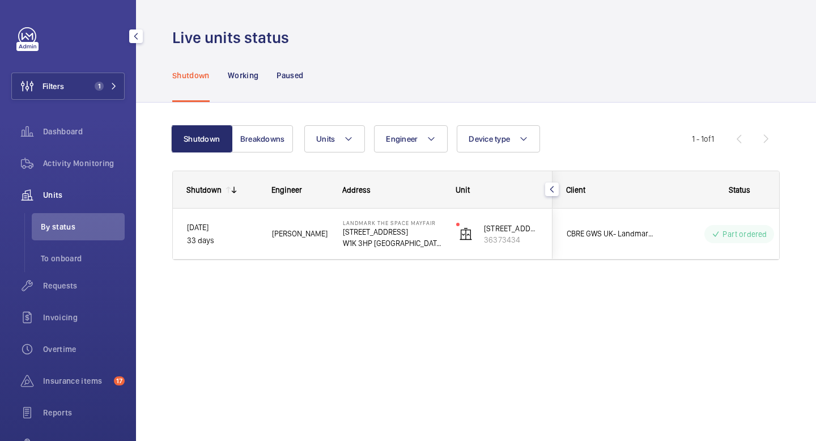
click at [129, 33] on mat-icon "button" at bounding box center [136, 36] width 14 height 9
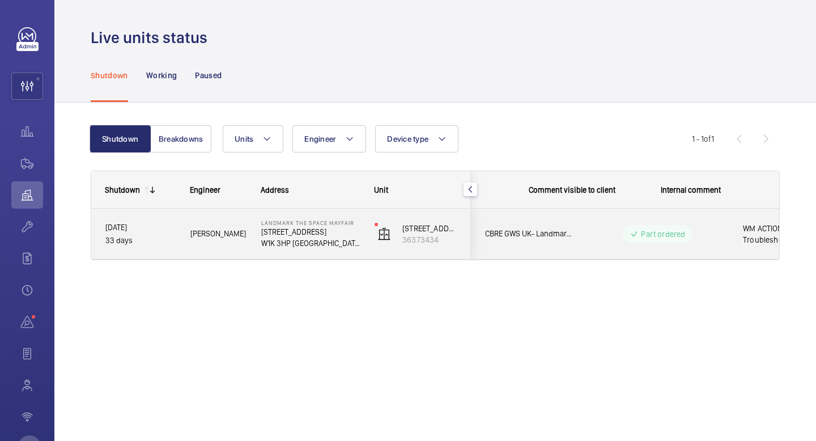
click at [161, 243] on p "33 days" at bounding box center [140, 240] width 70 height 13
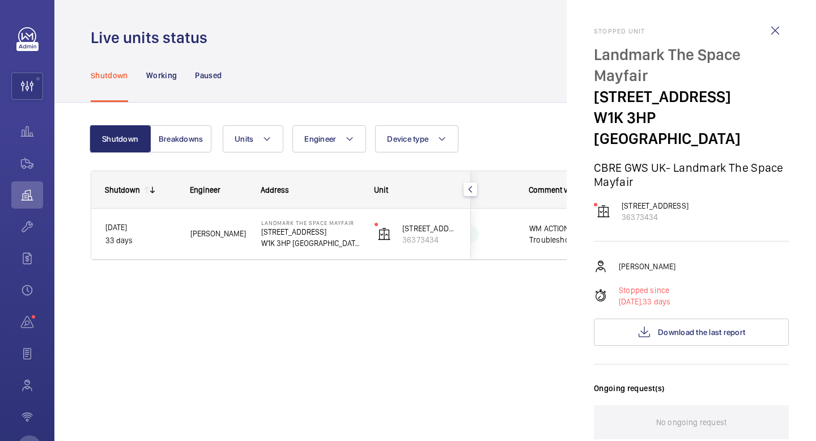
click at [204, 373] on div "Live units status Shutdown Working Paused Shutdown Breakdowns Units Engineer De…" at bounding box center [434, 220] width 761 height 441
click at [774, 30] on wm-front-icon-button at bounding box center [774, 30] width 27 height 27
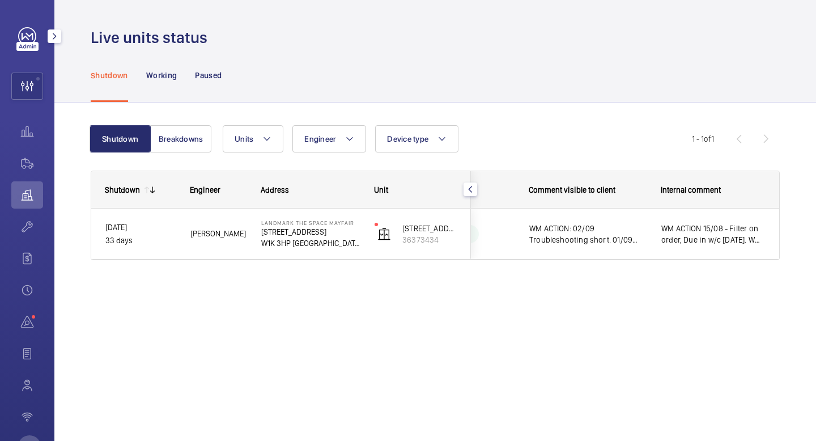
click at [53, 38] on mat-icon "button" at bounding box center [55, 36] width 14 height 9
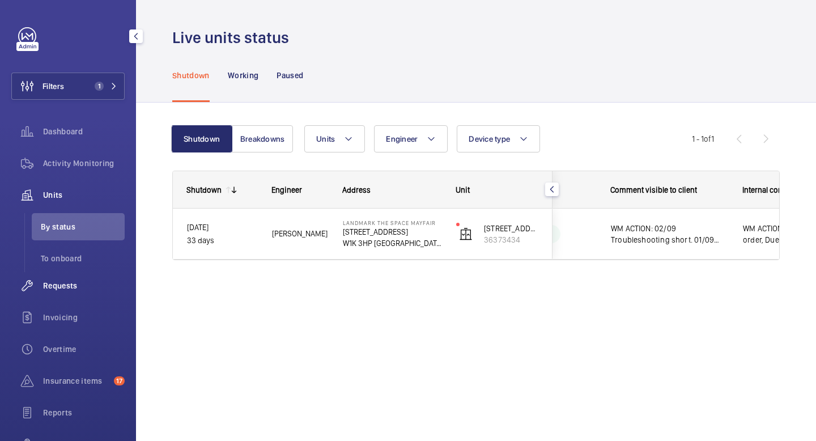
click at [66, 284] on span "Requests" at bounding box center [84, 285] width 82 height 11
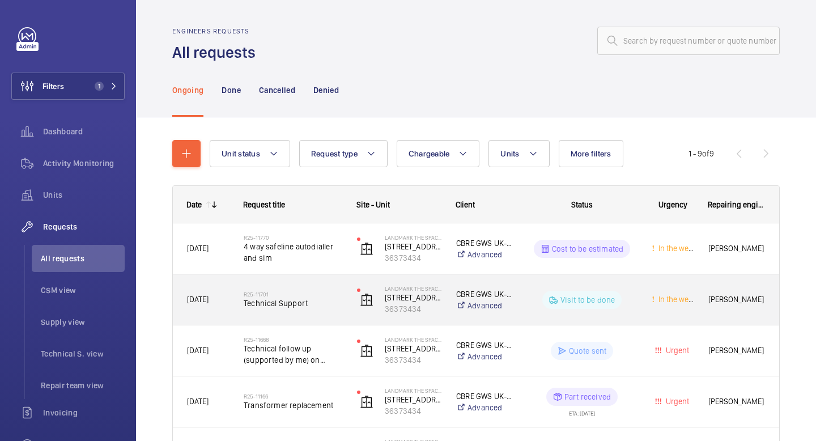
click at [328, 305] on span "Technical Support" at bounding box center [293, 302] width 99 height 11
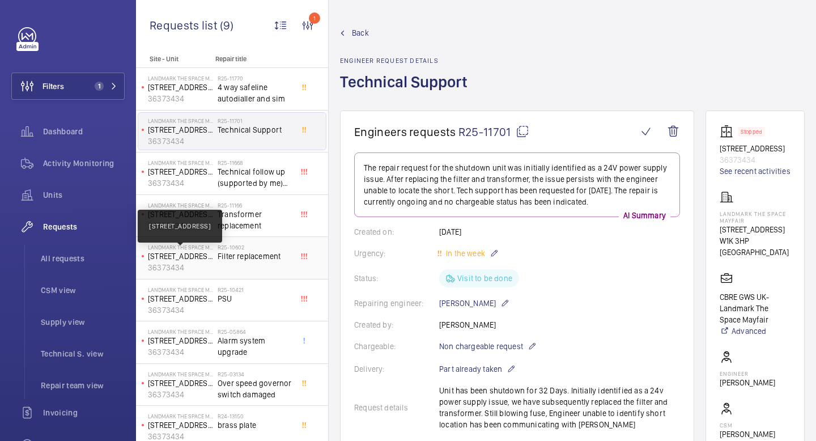
scroll to position [7, 0]
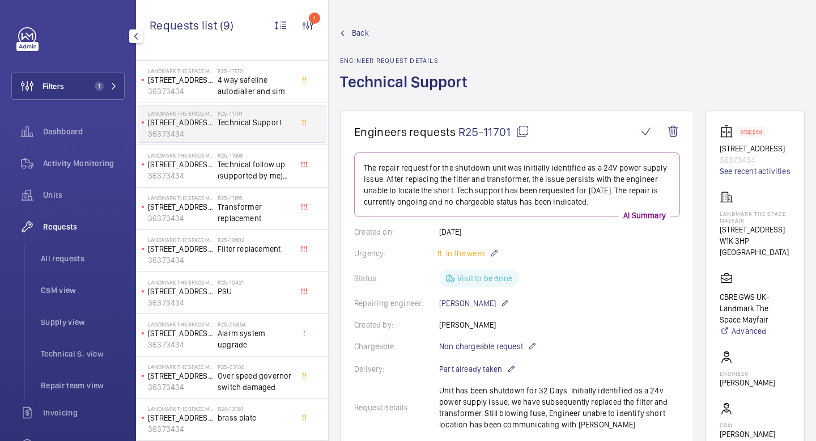
click at [119, 35] on div at bounding box center [71, 36] width 106 height 18
click at [138, 35] on mat-icon "button" at bounding box center [136, 36] width 14 height 9
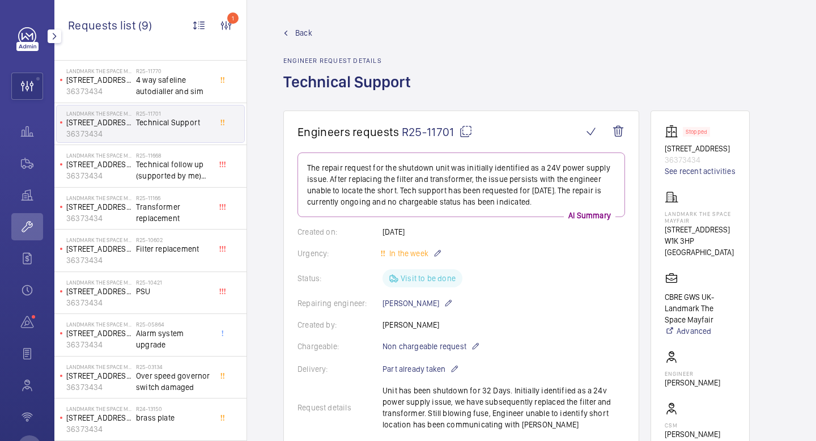
click at [44, 36] on div at bounding box center [54, 36] width 23 height 23
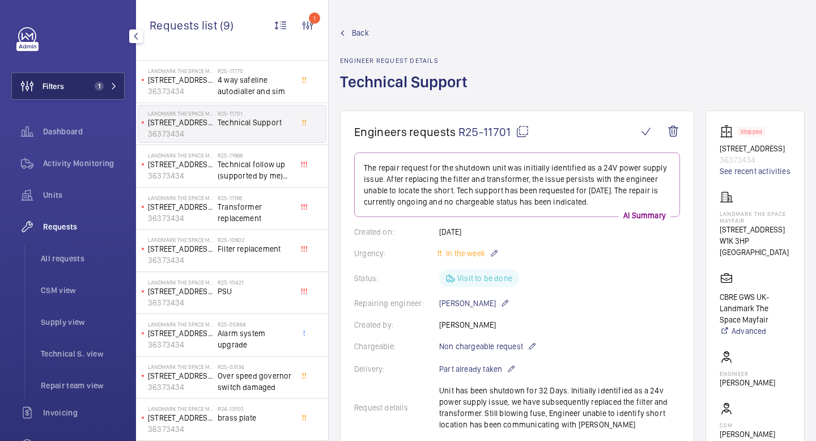
click at [109, 84] on span "1" at bounding box center [103, 86] width 27 height 9
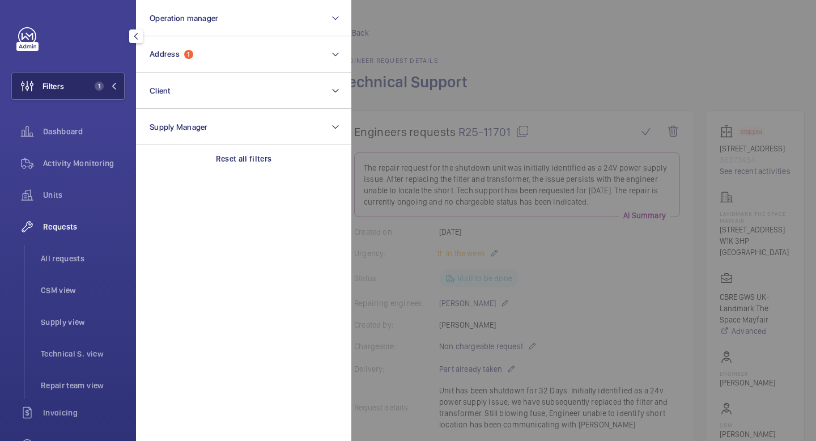
click at [109, 85] on span "1" at bounding box center [103, 86] width 27 height 9
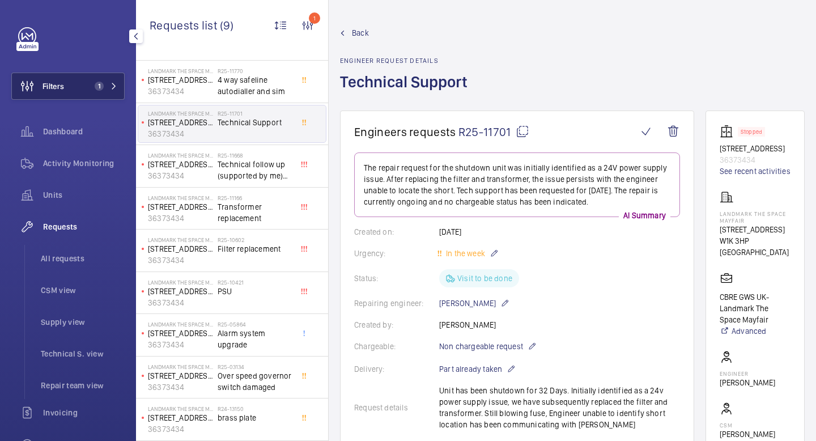
click at [122, 86] on button "Filters 1" at bounding box center [67, 86] width 113 height 27
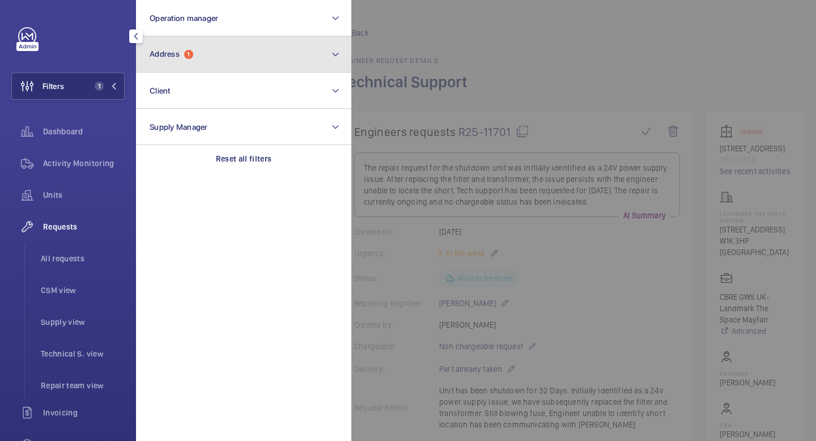
click at [164, 61] on button "Address 1" at bounding box center [243, 54] width 215 height 36
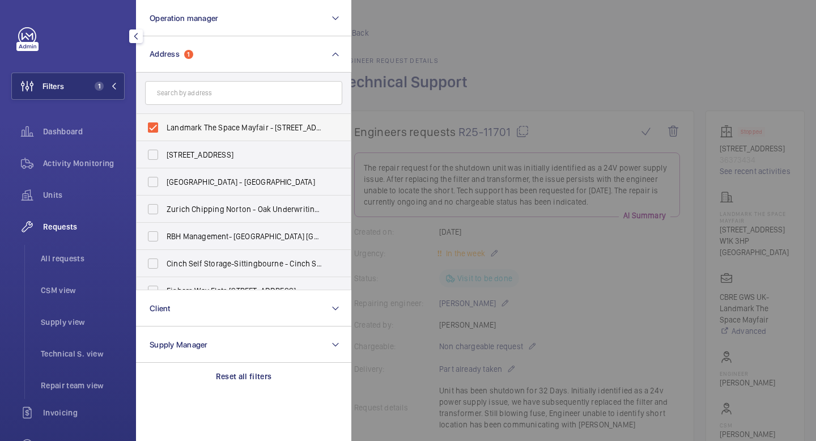
click at [152, 127] on label "Landmark The Space Mayfair - [STREET_ADDRESS]" at bounding box center [235, 127] width 197 height 27
click at [152, 127] on input "Landmark The Space Mayfair - [STREET_ADDRESS]" at bounding box center [153, 127] width 23 height 23
checkbox input "false"
click at [181, 93] on input "text" at bounding box center [243, 93] width 197 height 24
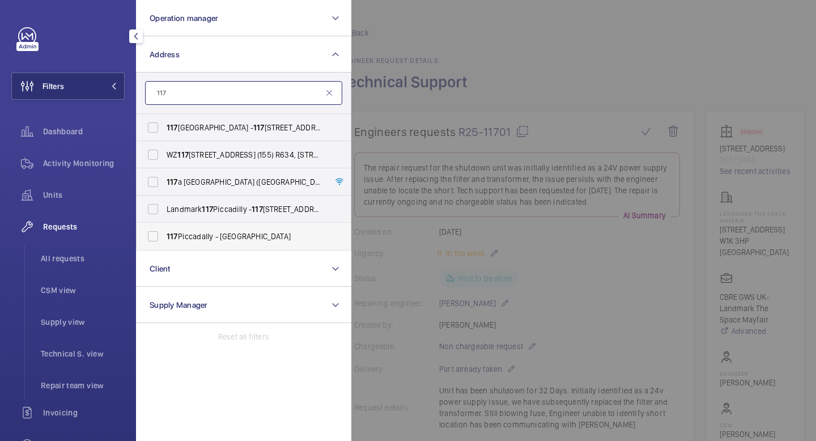
type input "117"
click at [212, 237] on span "[STREET_ADDRESS]" at bounding box center [245, 236] width 156 height 11
click at [164, 237] on input "[STREET_ADDRESS]" at bounding box center [153, 236] width 23 height 23
checkbox input "true"
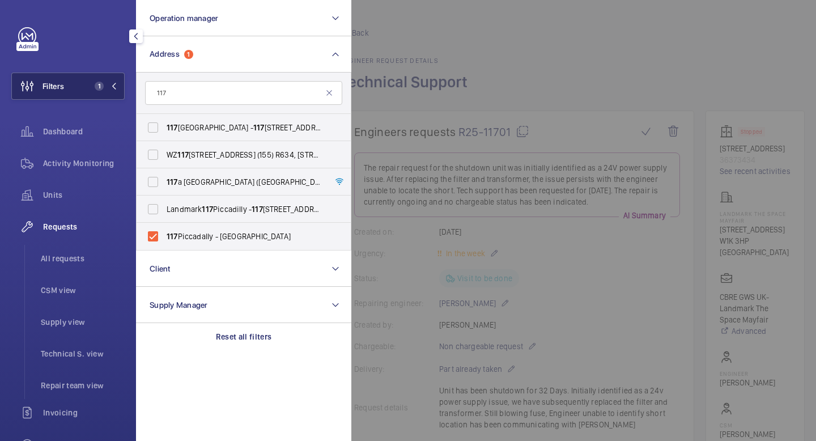
click at [117, 86] on button "Filters 1" at bounding box center [67, 86] width 113 height 27
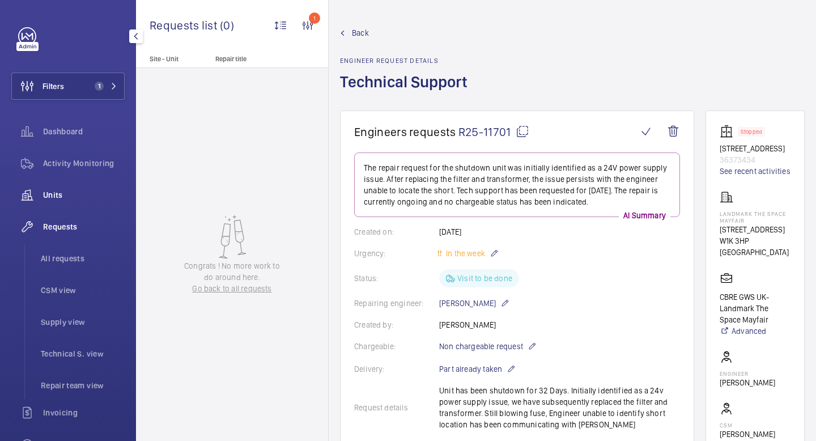
click at [61, 187] on div "Units" at bounding box center [67, 194] width 113 height 27
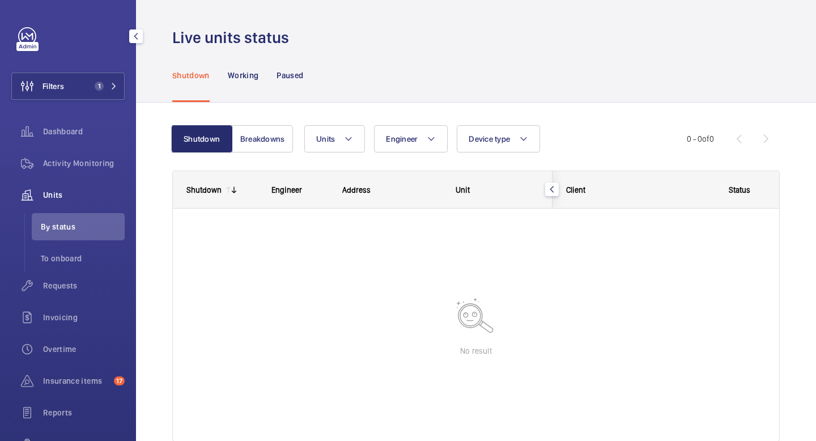
click at [58, 194] on span "Units" at bounding box center [84, 194] width 82 height 11
click at [61, 280] on span "Requests" at bounding box center [84, 285] width 82 height 11
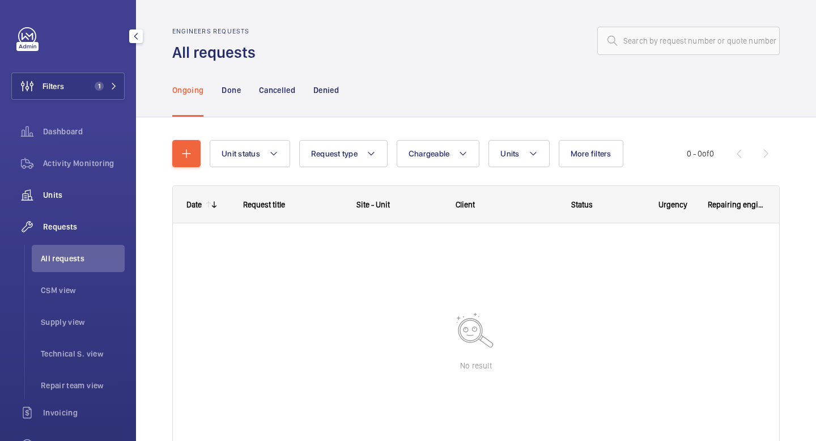
click at [66, 193] on span "Units" at bounding box center [84, 194] width 82 height 11
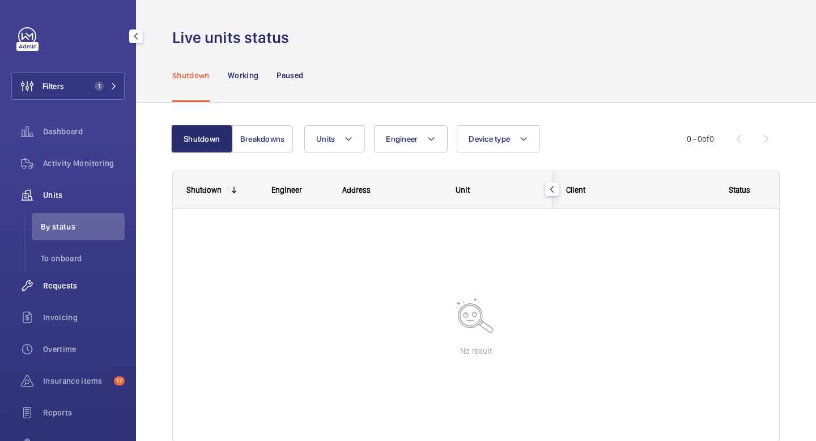
click at [69, 289] on span "Requests" at bounding box center [84, 285] width 82 height 11
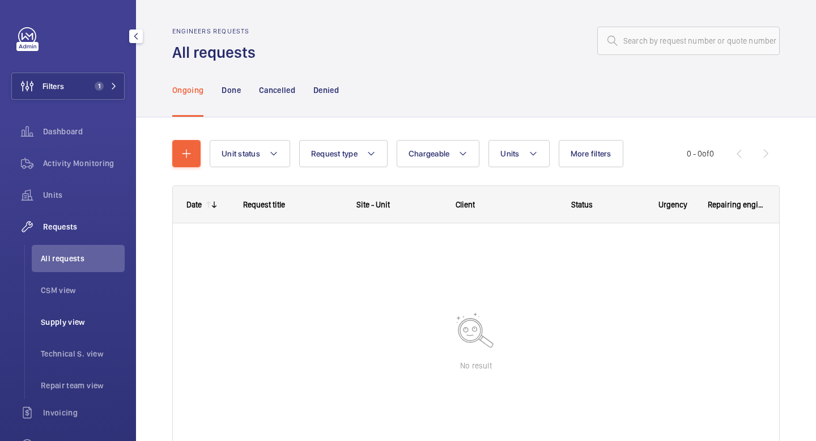
click at [66, 323] on span "Supply view" at bounding box center [83, 321] width 84 height 11
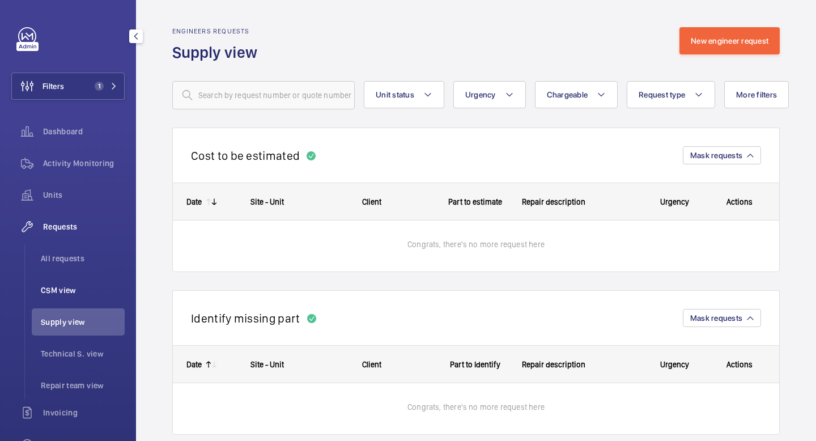
click at [70, 289] on span "CSM view" at bounding box center [83, 289] width 84 height 11
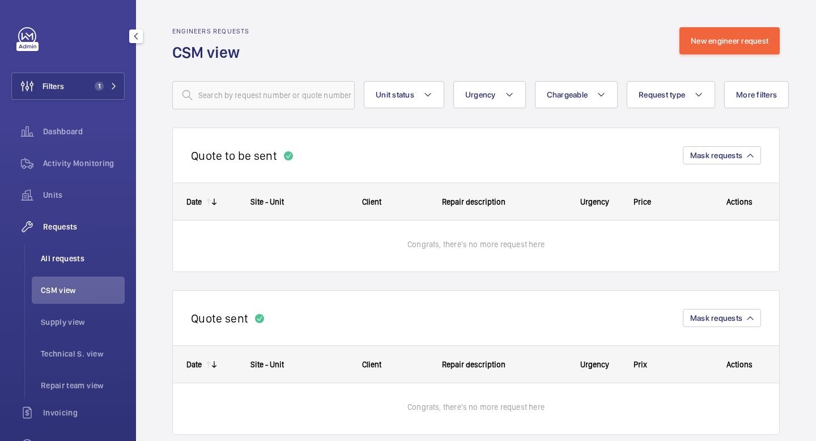
click at [76, 263] on span "All requests" at bounding box center [83, 258] width 84 height 11
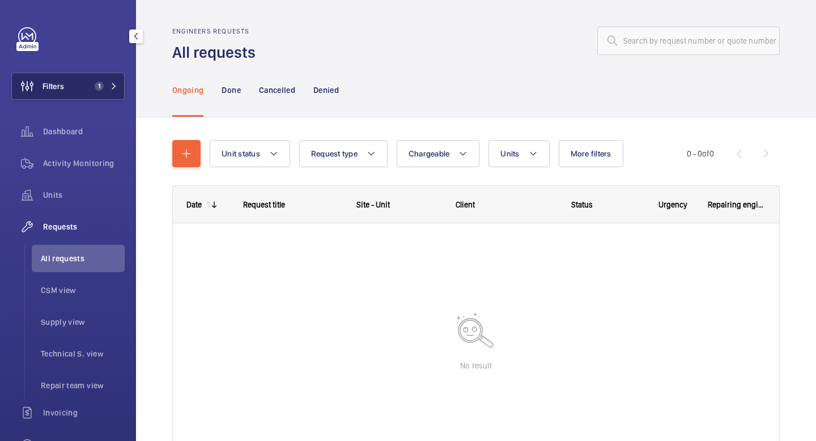
click at [117, 86] on mat-icon at bounding box center [113, 86] width 7 height 7
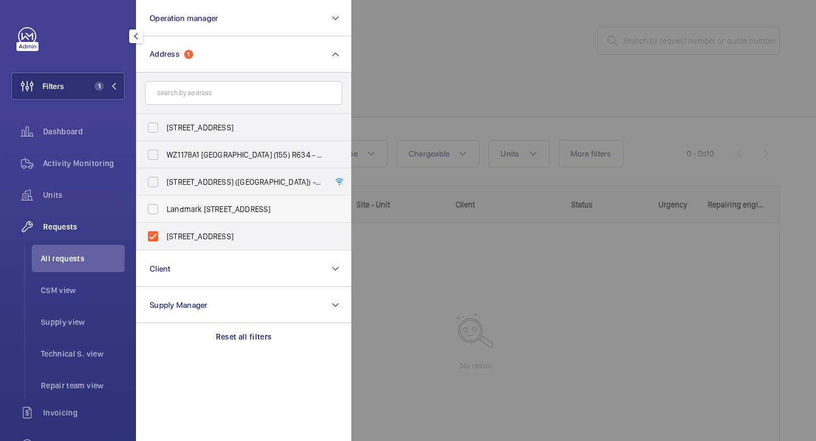
click at [155, 209] on label "Landmark [STREET_ADDRESS]" at bounding box center [235, 208] width 197 height 27
click at [155, 209] on input "Landmark [STREET_ADDRESS]" at bounding box center [153, 209] width 23 height 23
checkbox input "true"
click at [157, 238] on label "[STREET_ADDRESS]" at bounding box center [235, 236] width 197 height 27
click at [157, 238] on input "[STREET_ADDRESS]" at bounding box center [153, 236] width 23 height 23
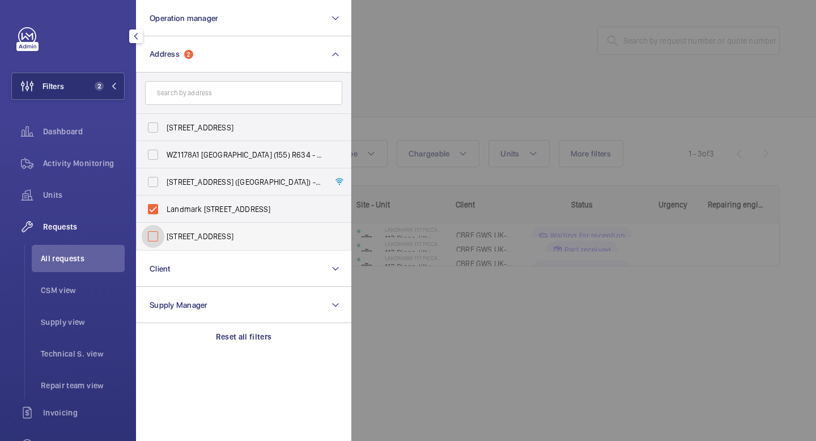
checkbox input "false"
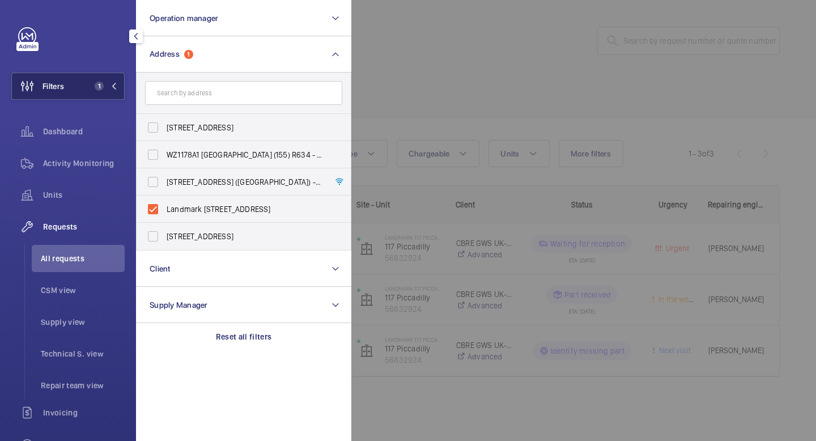
click at [116, 86] on mat-icon at bounding box center [113, 86] width 7 height 7
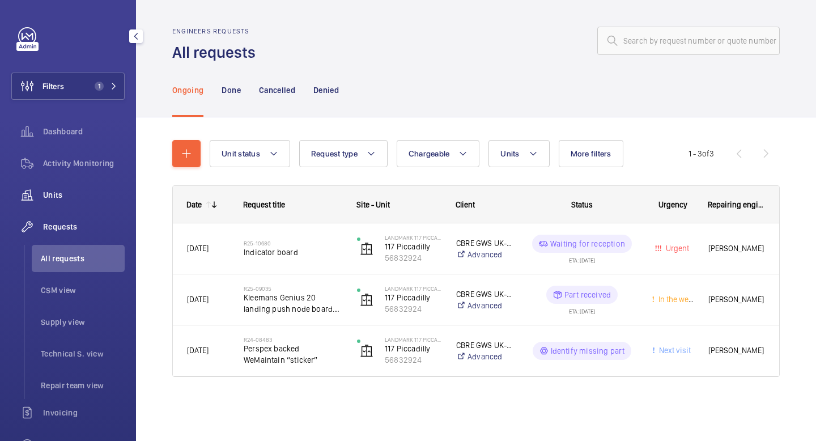
click at [66, 201] on div "Units" at bounding box center [67, 194] width 113 height 27
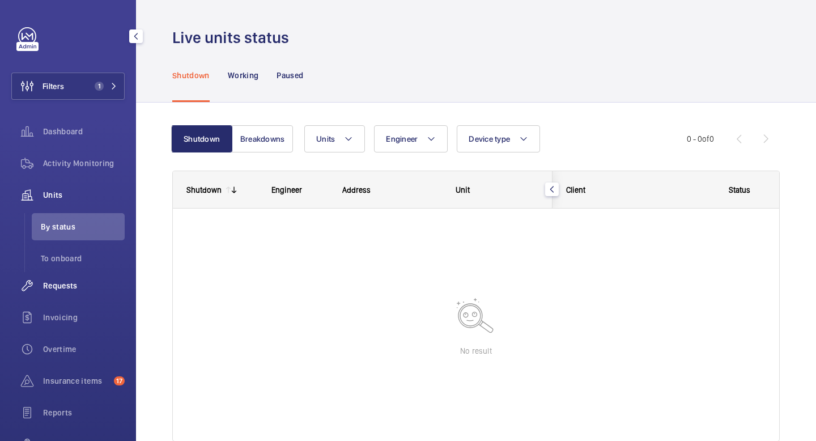
click at [62, 293] on div "Requests" at bounding box center [67, 285] width 113 height 27
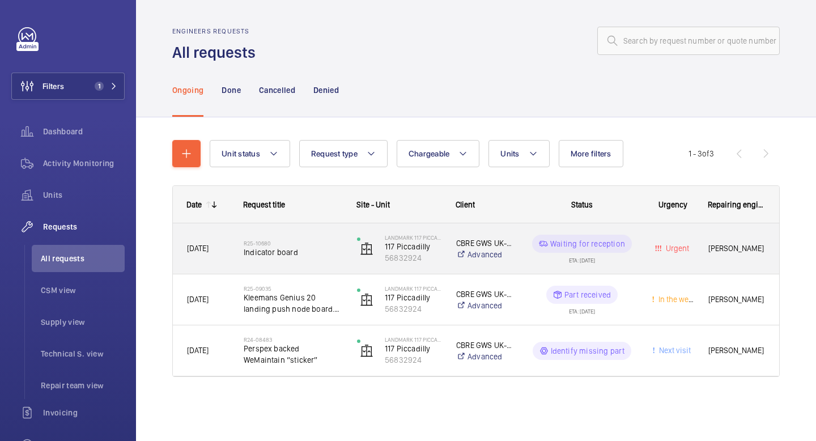
click at [692, 251] on span "Urgent" at bounding box center [672, 248] width 42 height 13
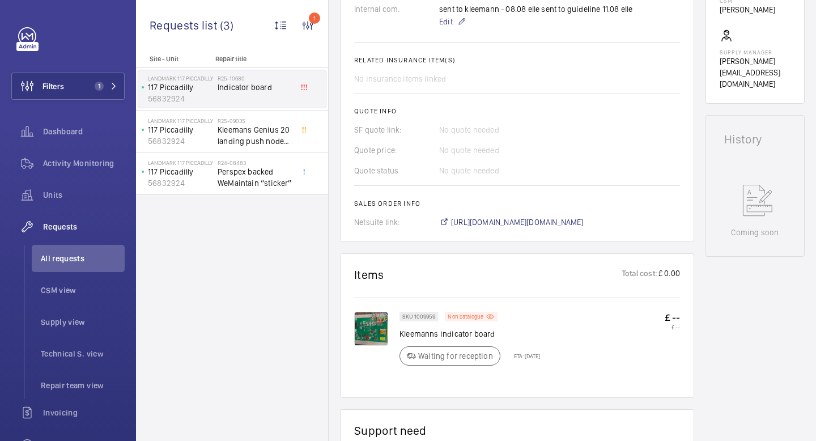
scroll to position [424, 0]
click at [381, 336] on img at bounding box center [371, 329] width 34 height 34
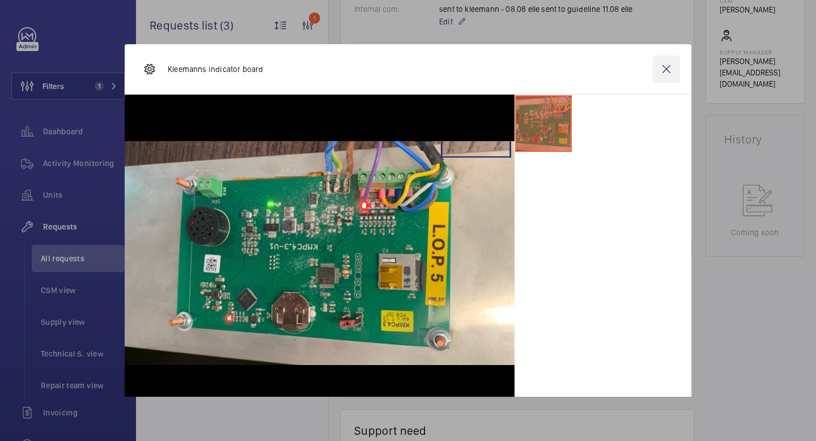
click at [667, 71] on wm-front-icon-button at bounding box center [666, 69] width 27 height 27
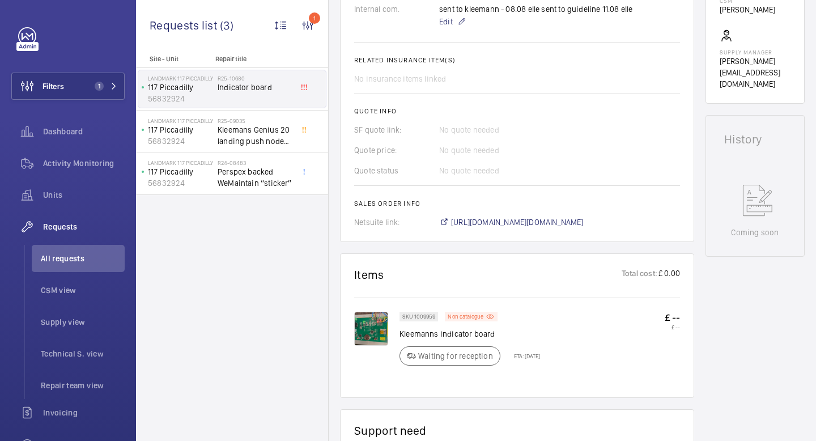
click at [378, 331] on img at bounding box center [371, 329] width 34 height 34
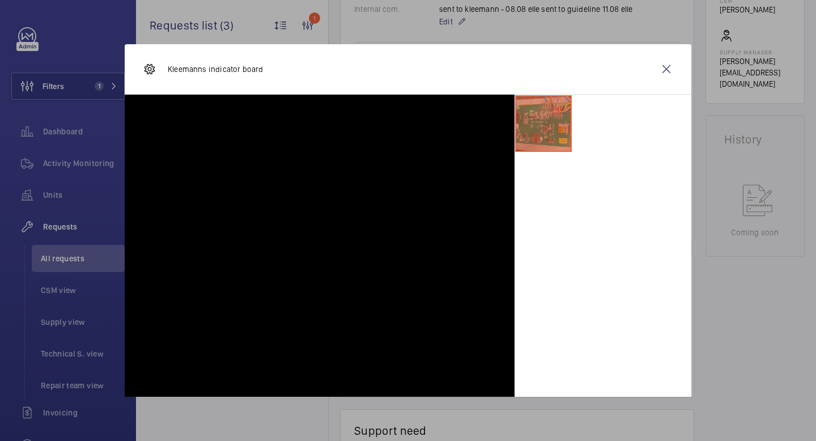
click at [662, 70] on wm-front-icon-button at bounding box center [666, 69] width 27 height 27
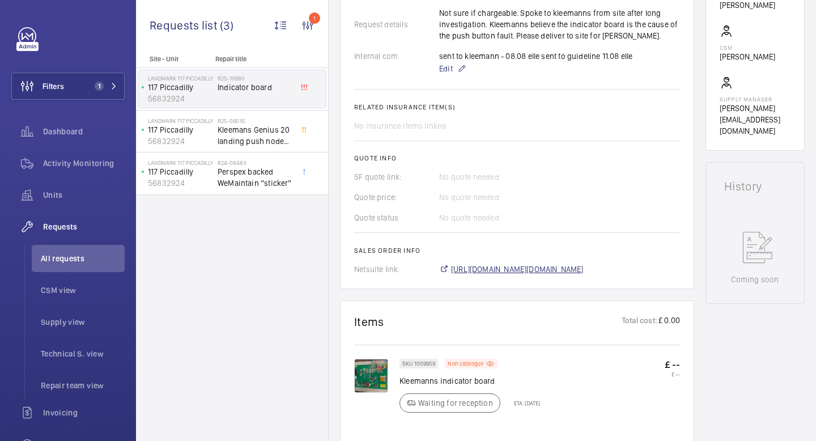
scroll to position [549, 0]
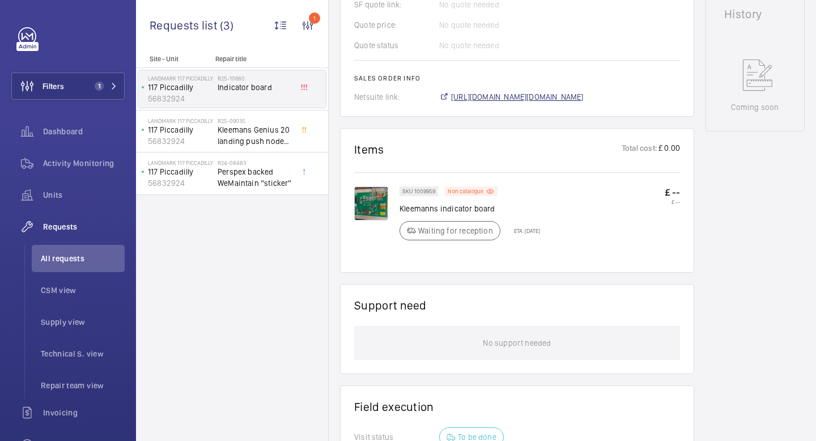
click at [568, 99] on span "[URL][DOMAIN_NAME][DOMAIN_NAME]" at bounding box center [517, 96] width 133 height 11
